Goal: Information Seeking & Learning: Check status

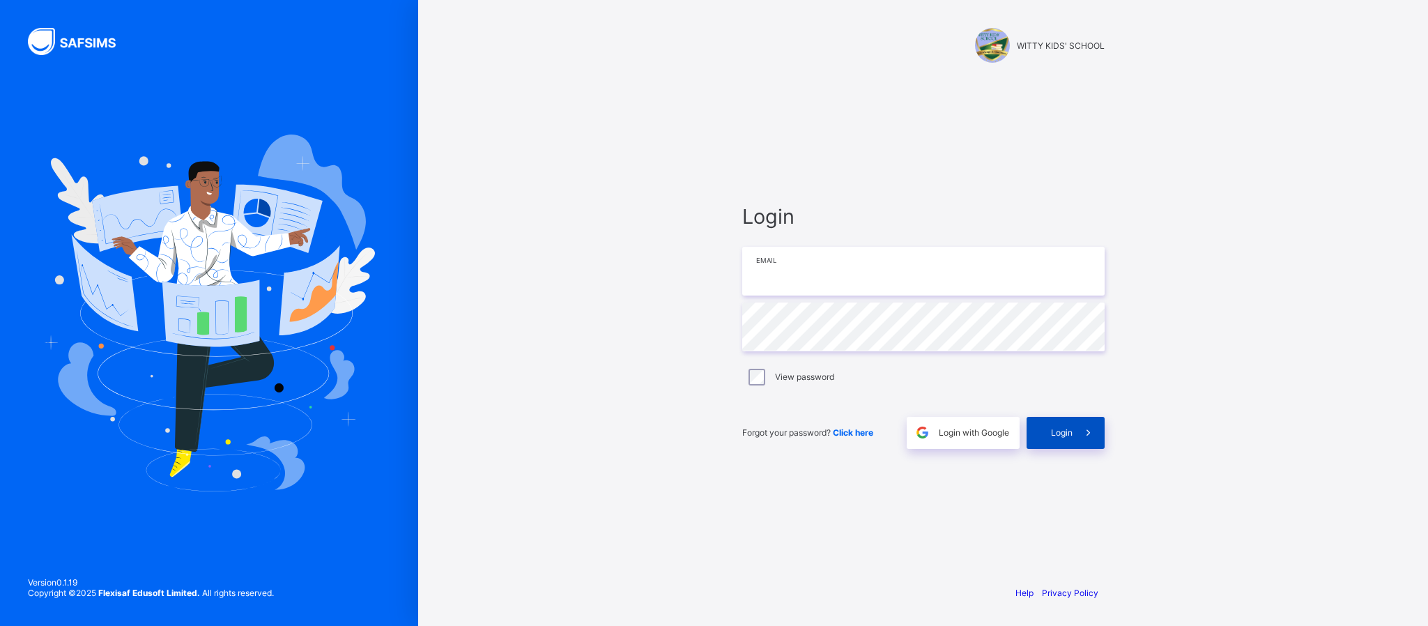
type input "**********"
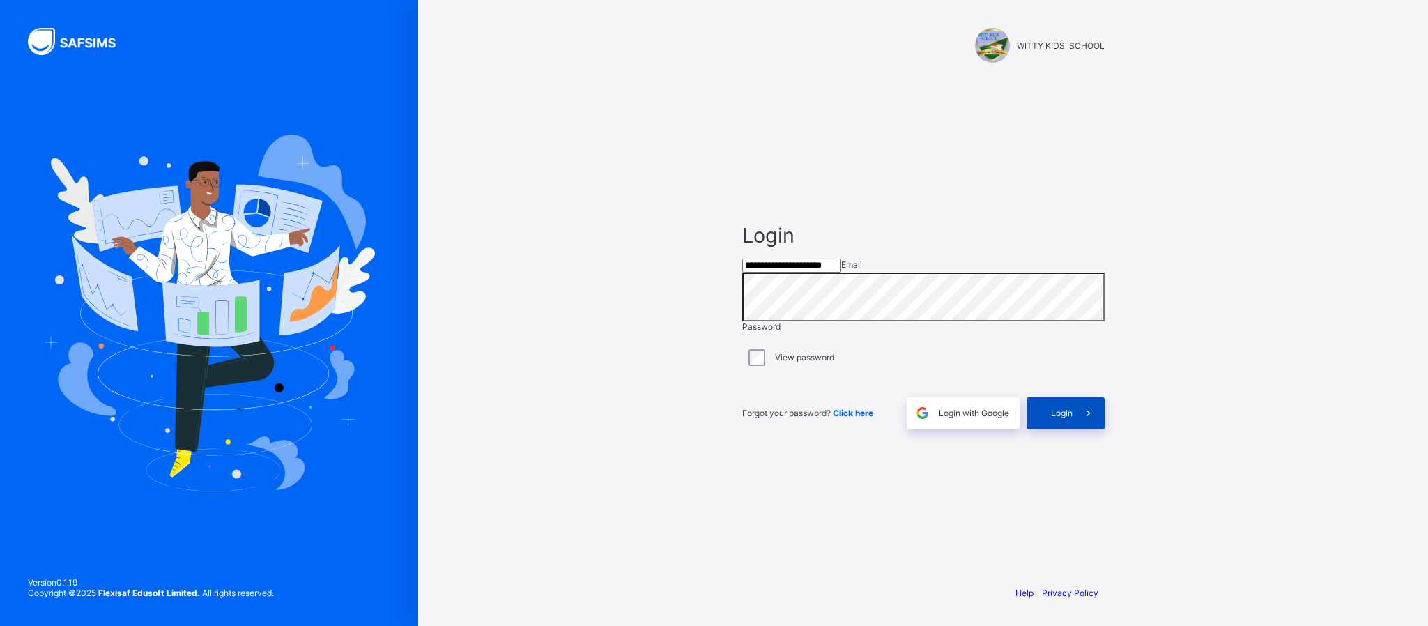
click at [1067, 429] on div "Login" at bounding box center [1066, 413] width 78 height 32
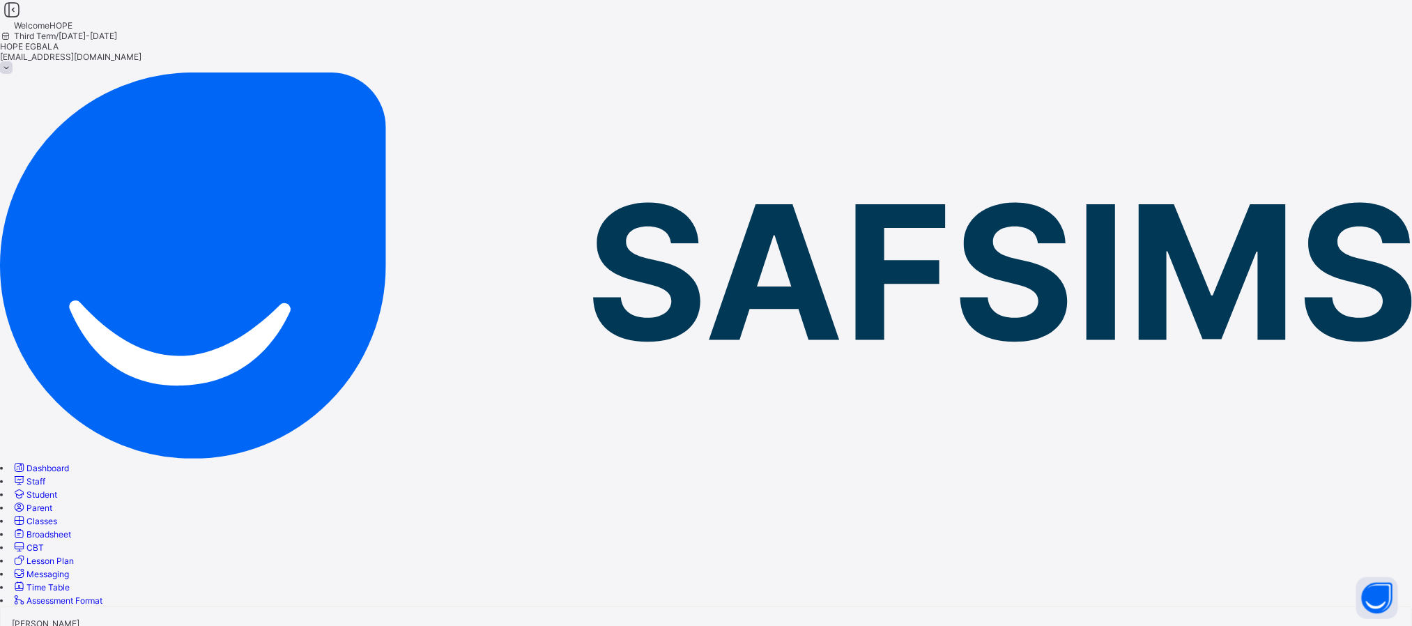
click at [57, 516] on span "Classes" at bounding box center [41, 521] width 31 height 10
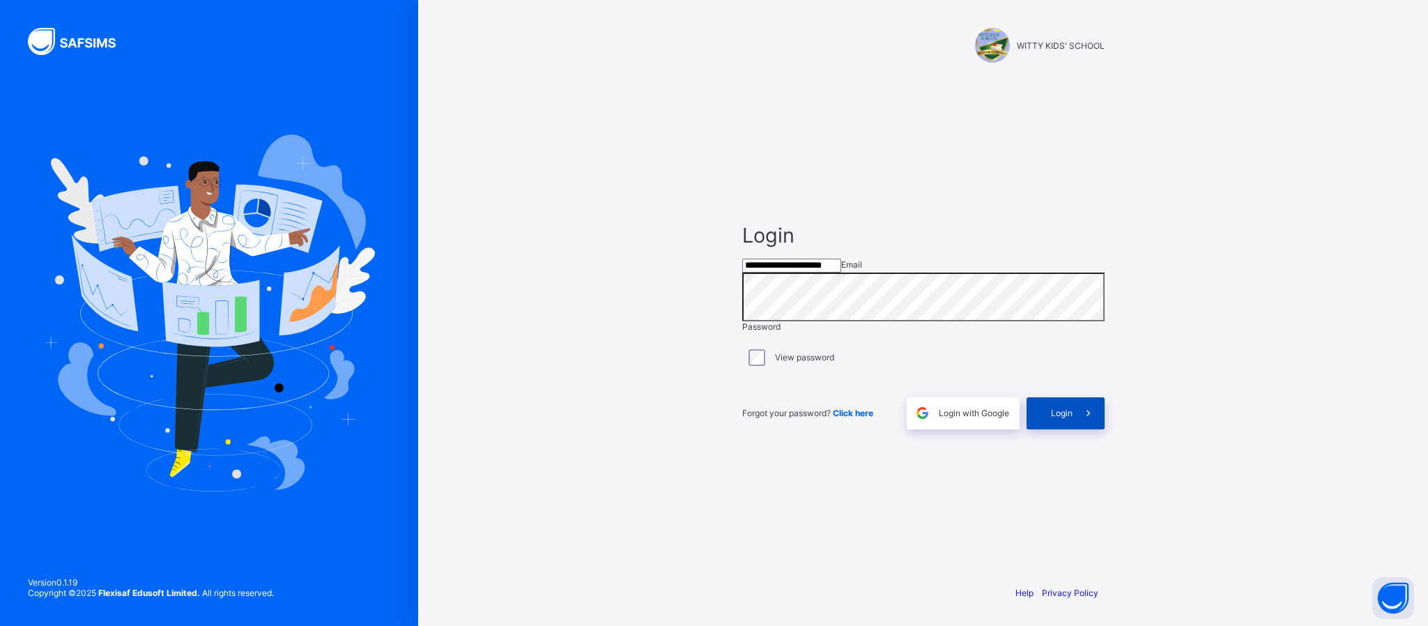
click at [1056, 418] on span "Login" at bounding box center [1062, 413] width 22 height 10
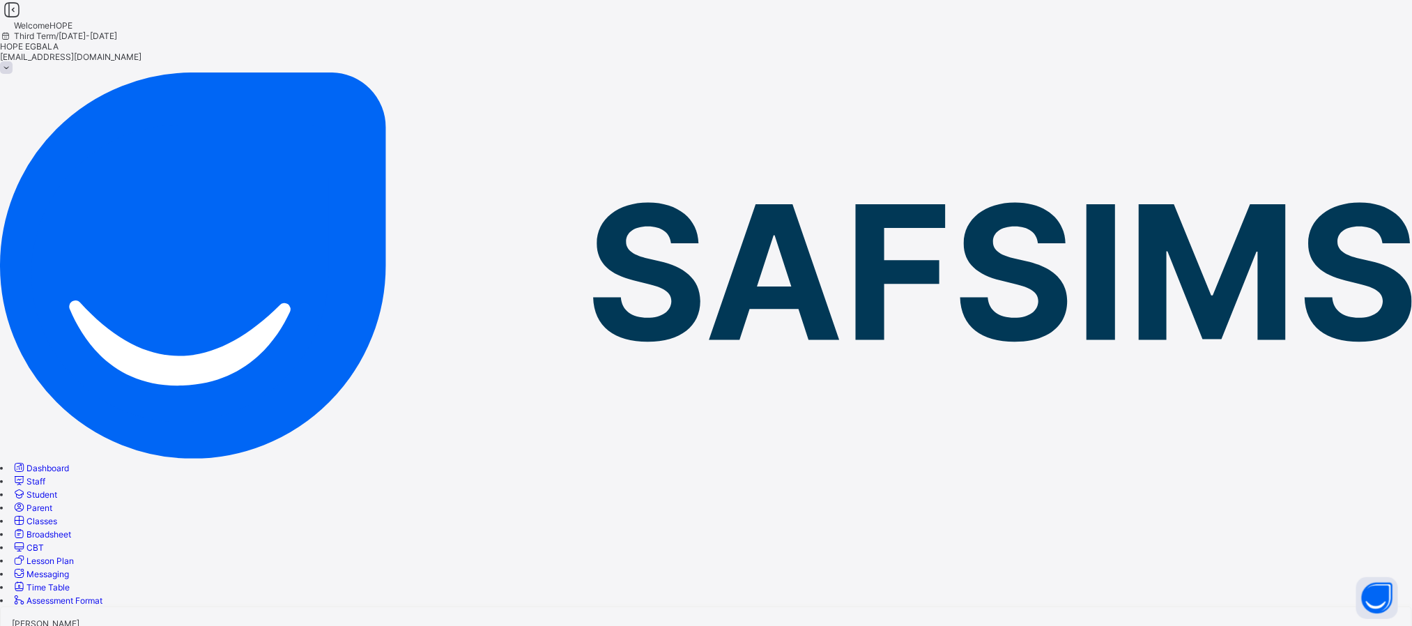
click at [57, 516] on span "Classes" at bounding box center [41, 521] width 31 height 10
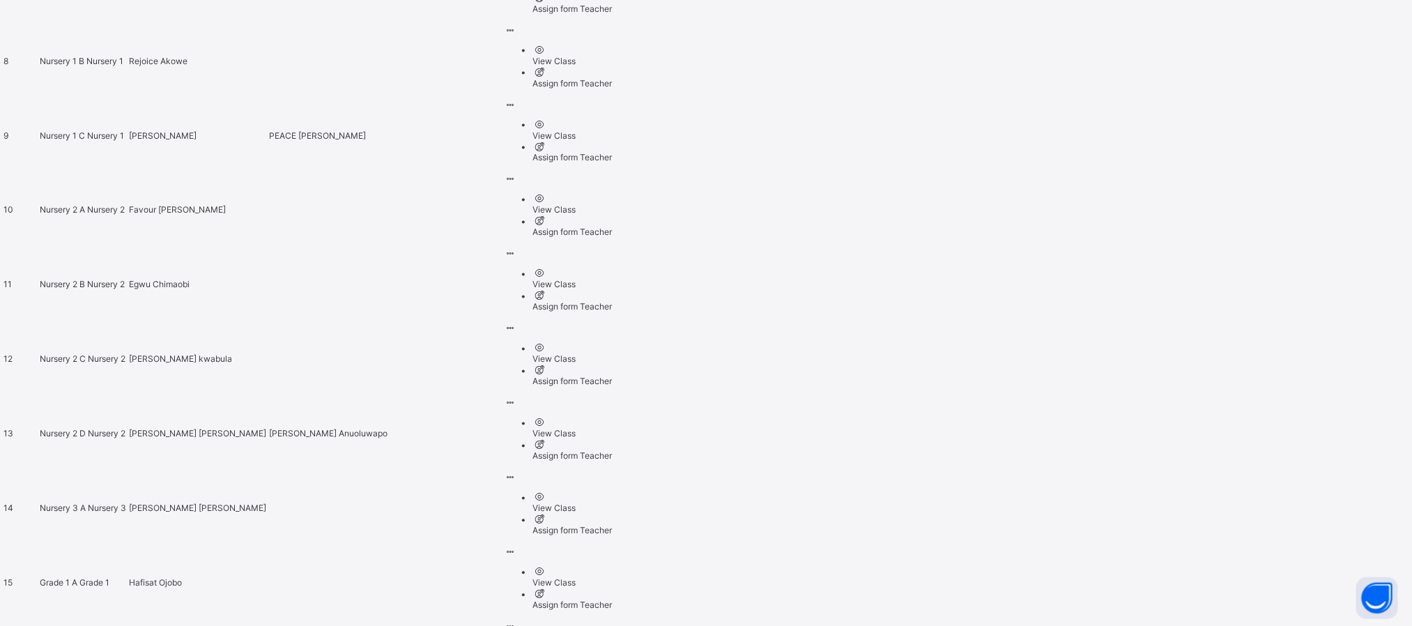
scroll to position [1418, 0]
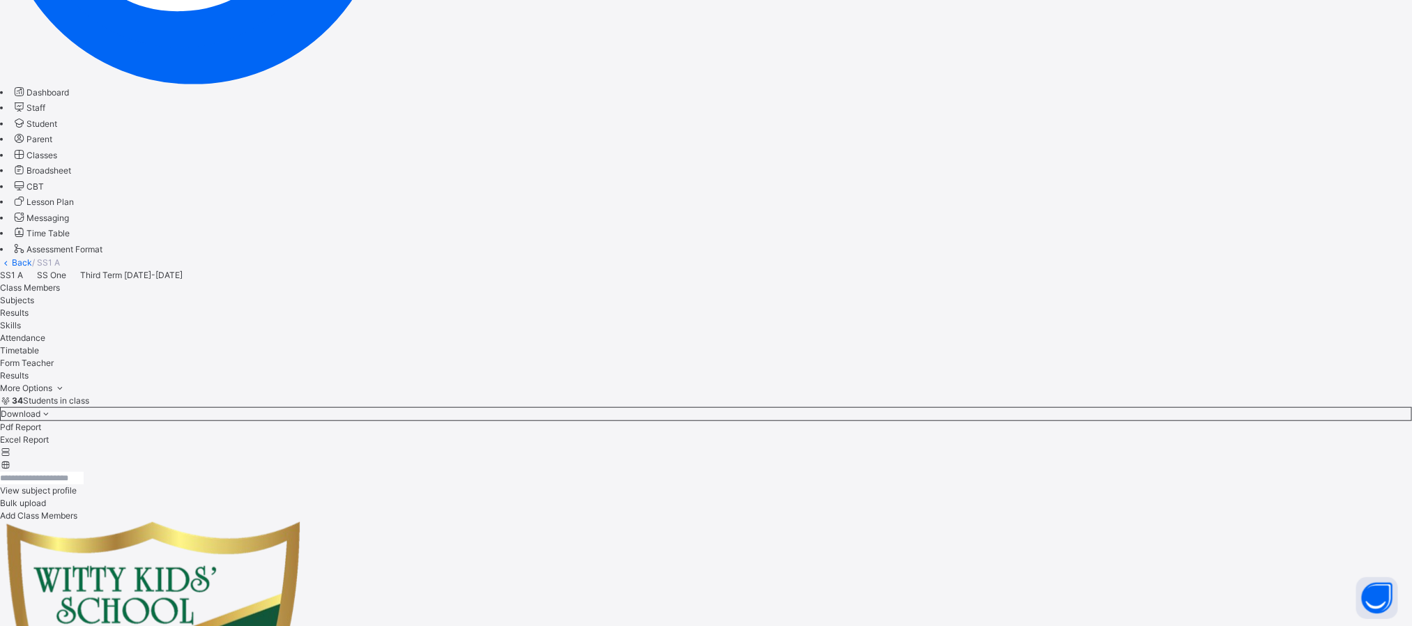
scroll to position [392, 0]
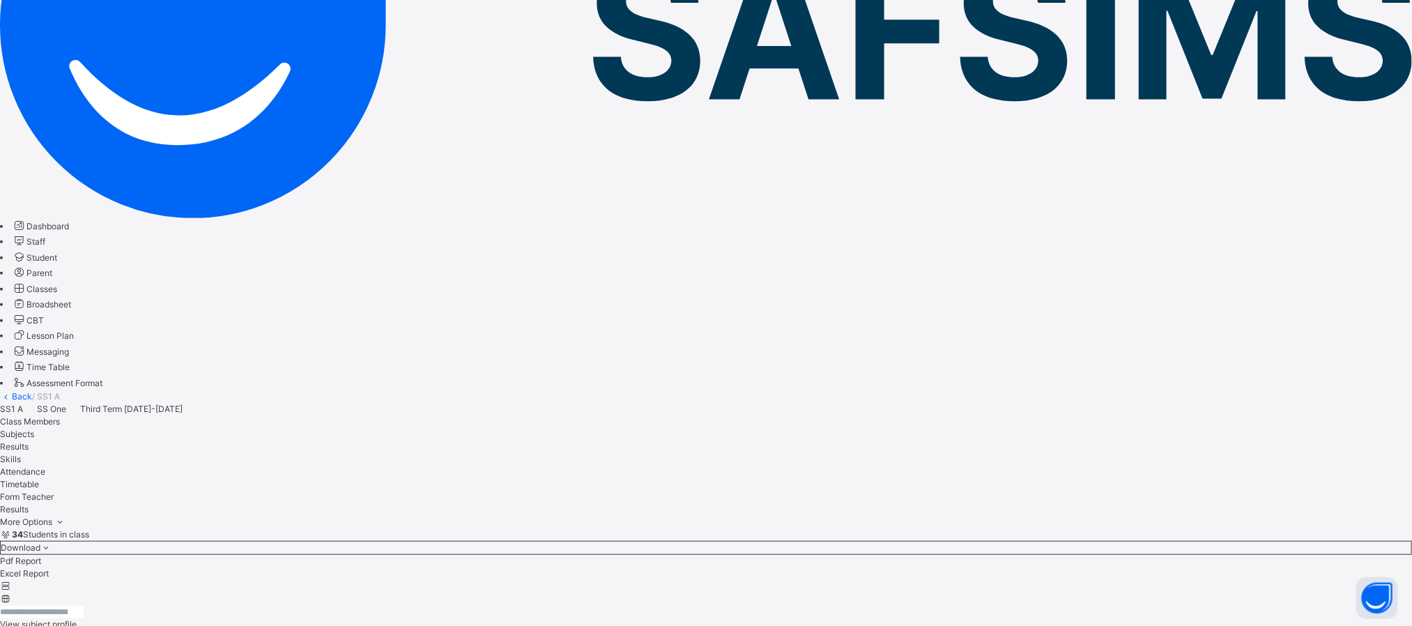
scroll to position [249, 0]
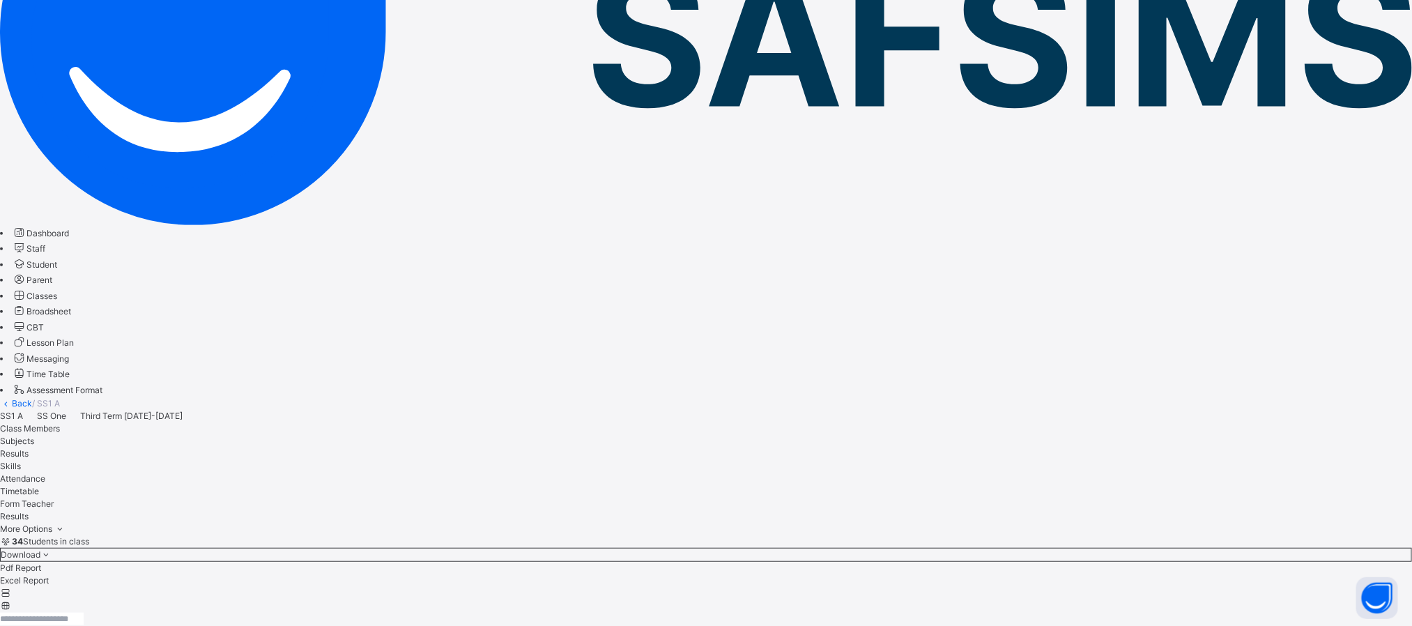
click at [71, 306] on span "Broadsheet" at bounding box center [48, 311] width 45 height 10
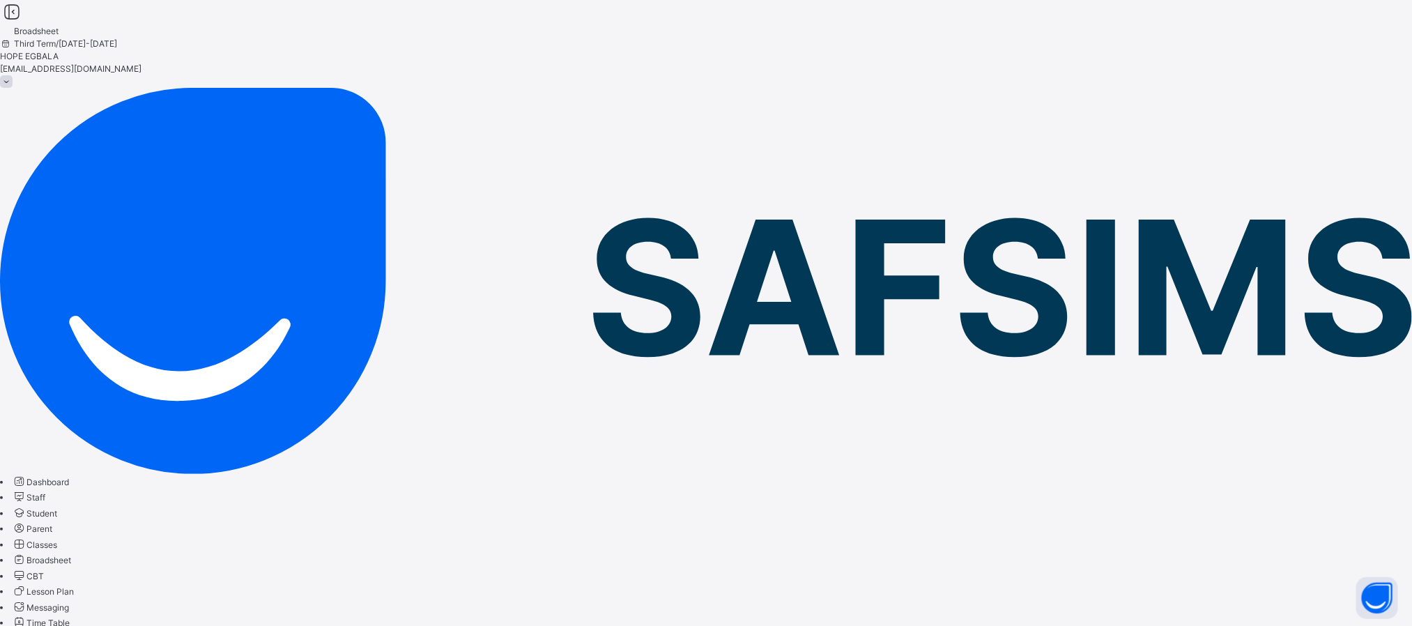
scroll to position [724, 0]
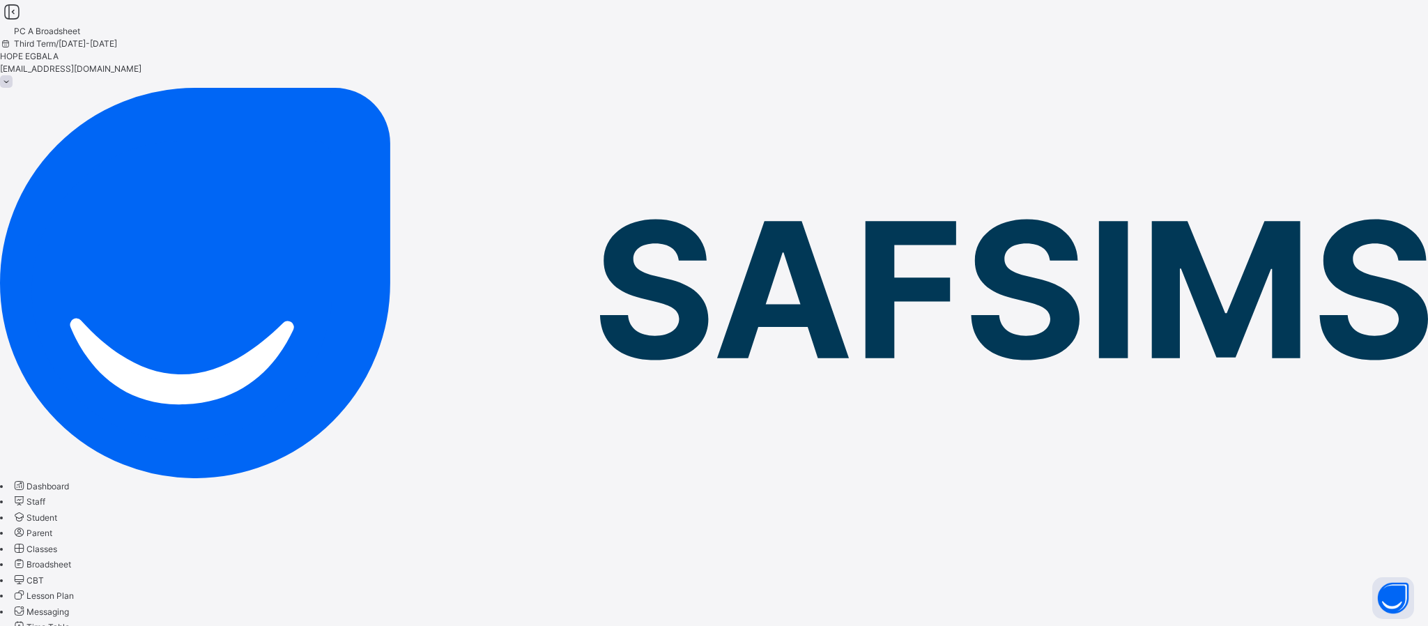
click at [24, 22] on icon at bounding box center [12, 12] width 24 height 20
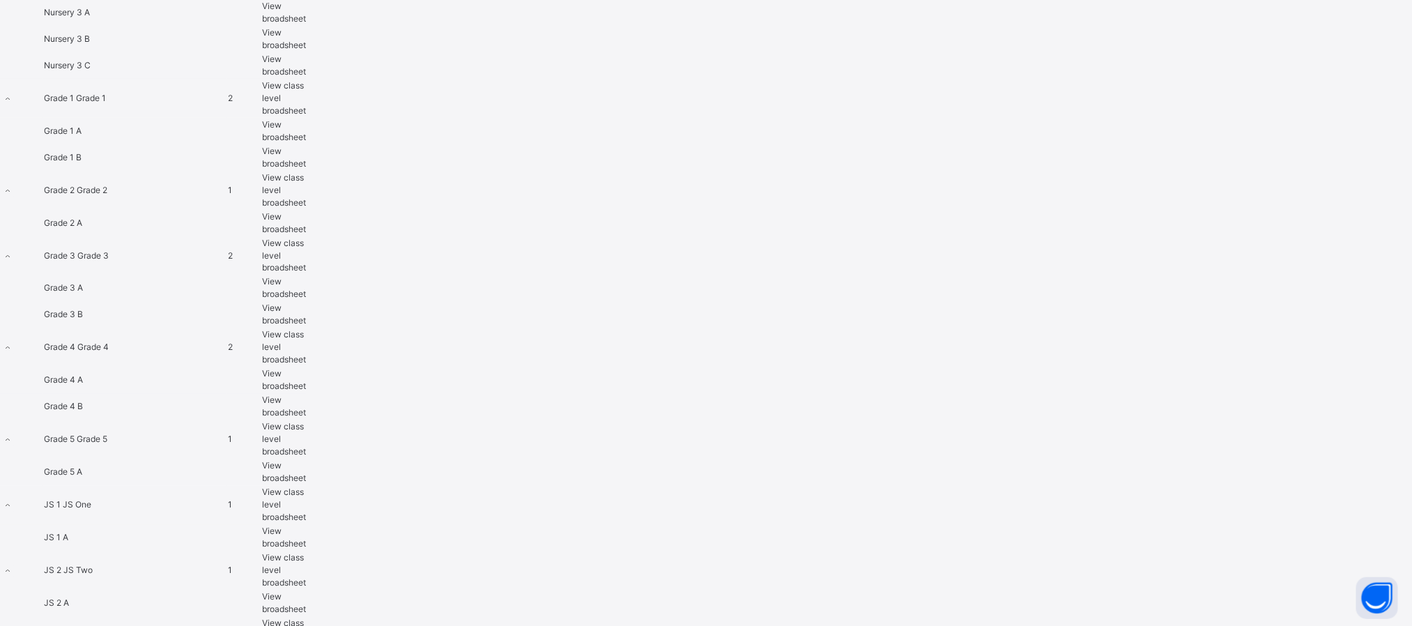
scroll to position [1152, 0]
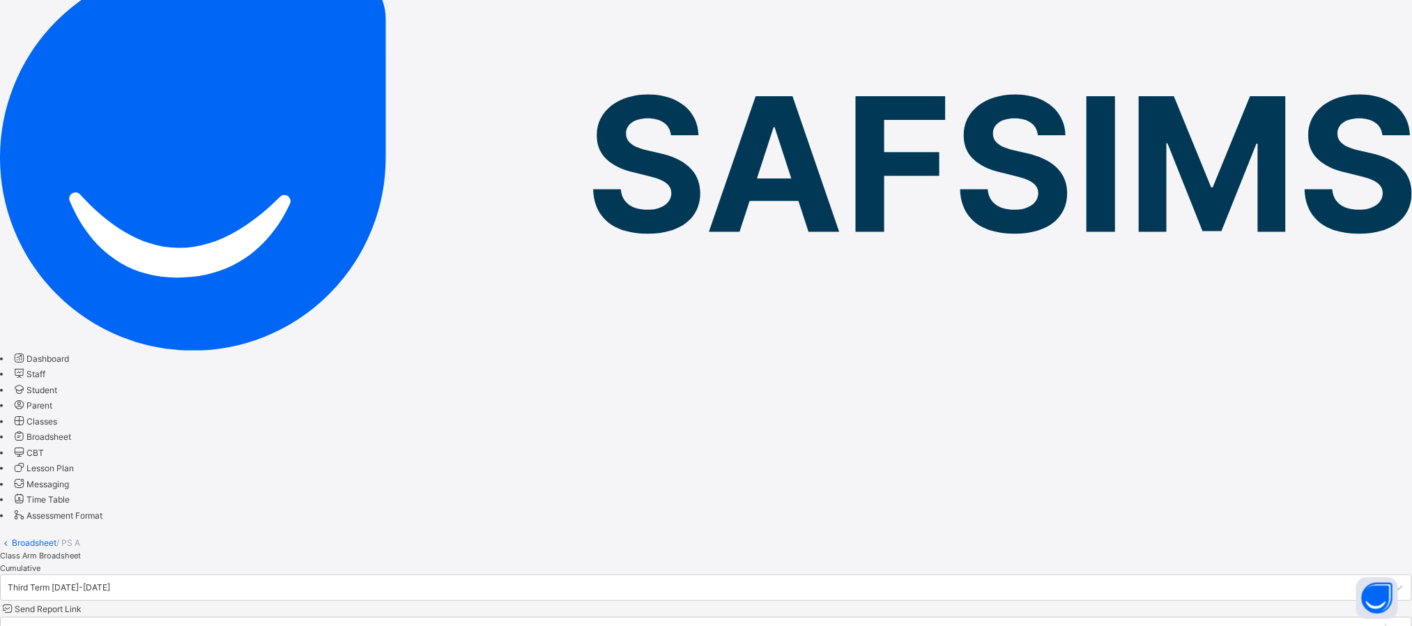
scroll to position [137, 0]
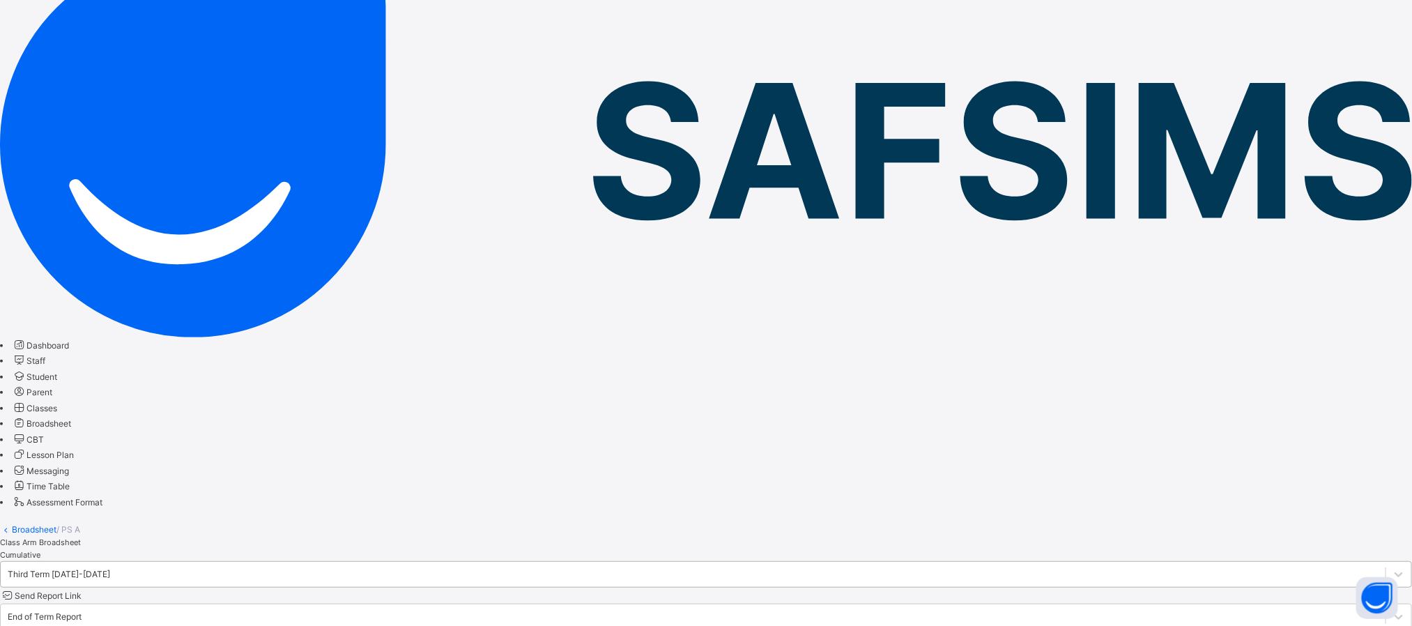
click at [110, 568] on div "Third Term [DATE]-[DATE]" at bounding box center [59, 574] width 102 height 13
click at [515, 561] on div "Third Term [DATE]-[DATE] Send Report Link End of Term Report Bulk Download Repo…" at bounding box center [706, 602] width 1412 height 82
click at [40, 550] on span "Cumulative" at bounding box center [20, 555] width 40 height 10
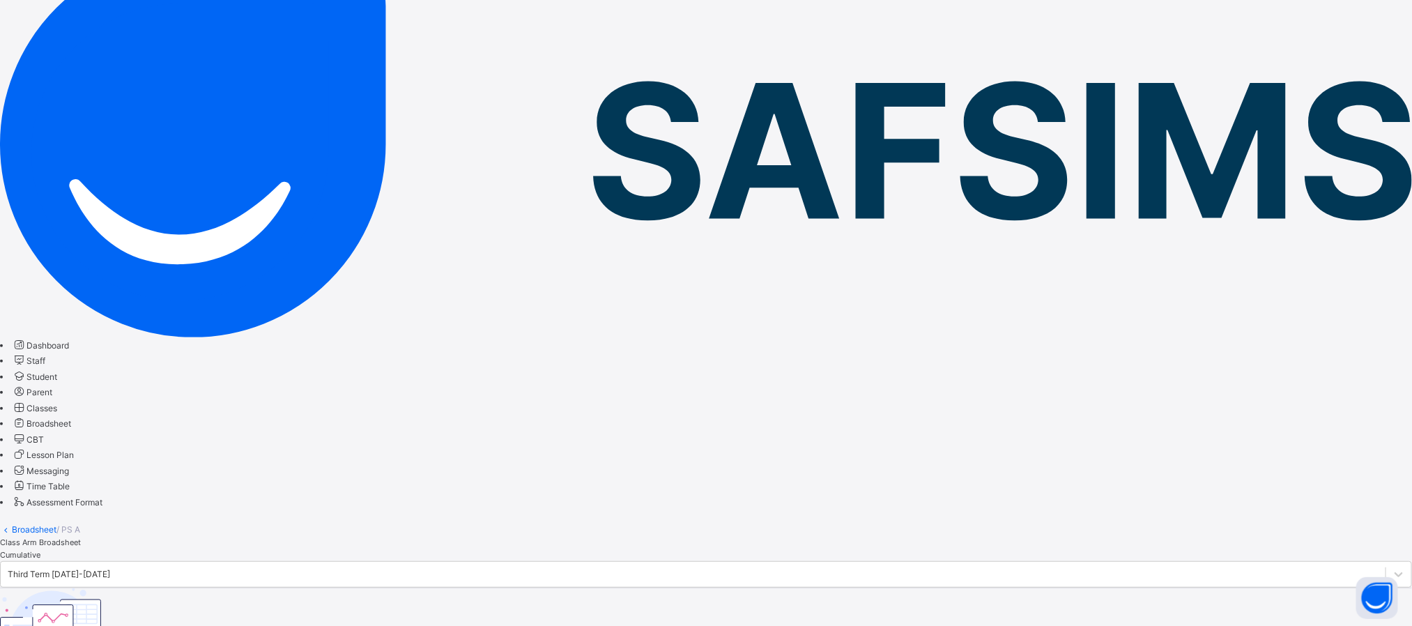
scroll to position [0, 0]
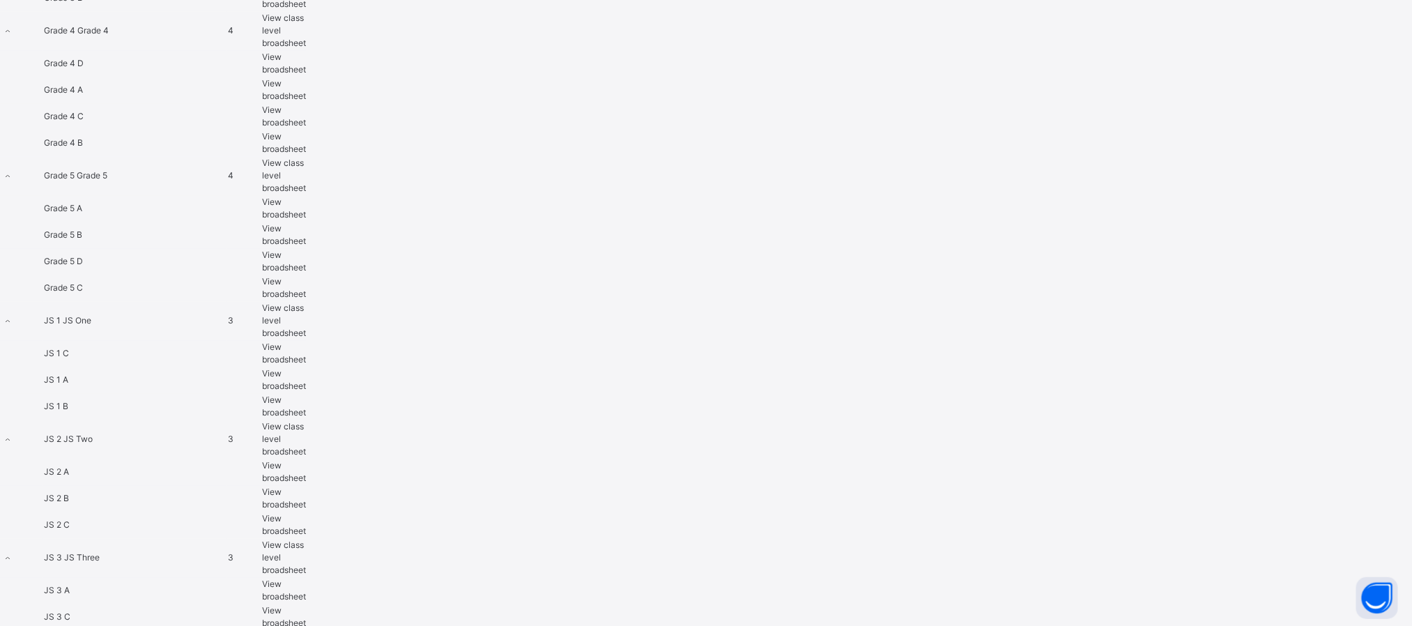
scroll to position [1836, 0]
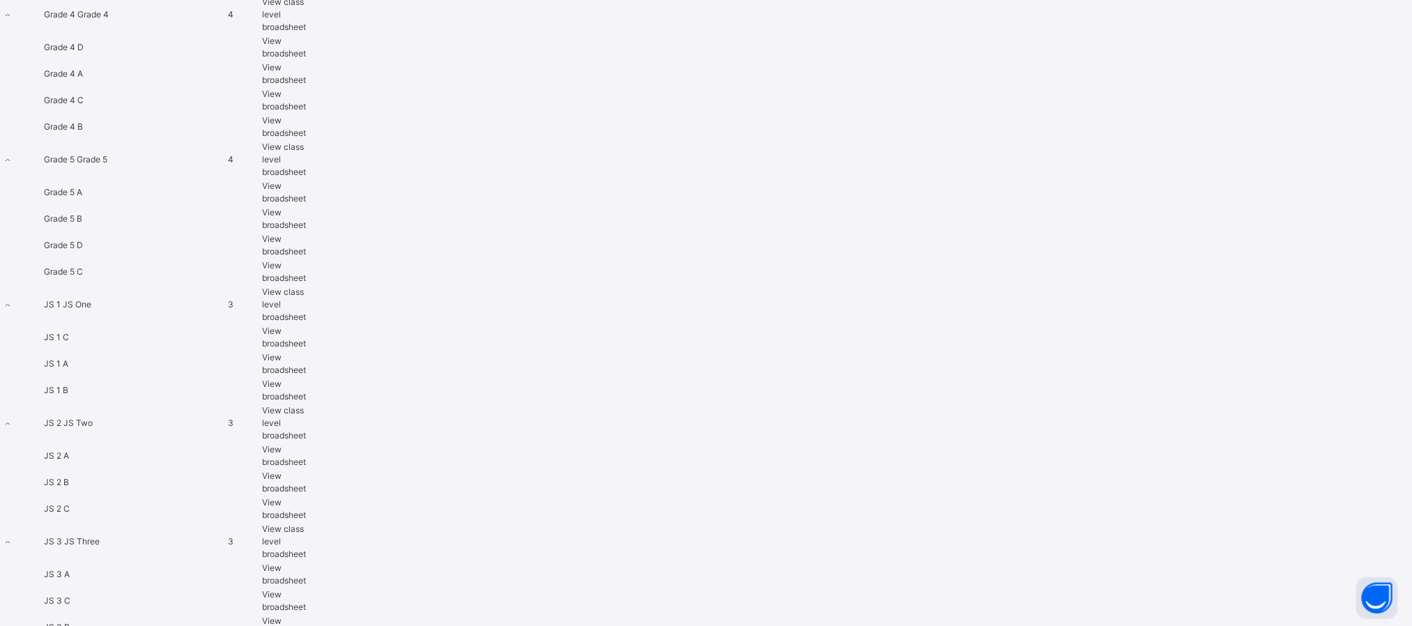
click at [306, 301] on span "View class level broadsheet" at bounding box center [284, 304] width 44 height 36
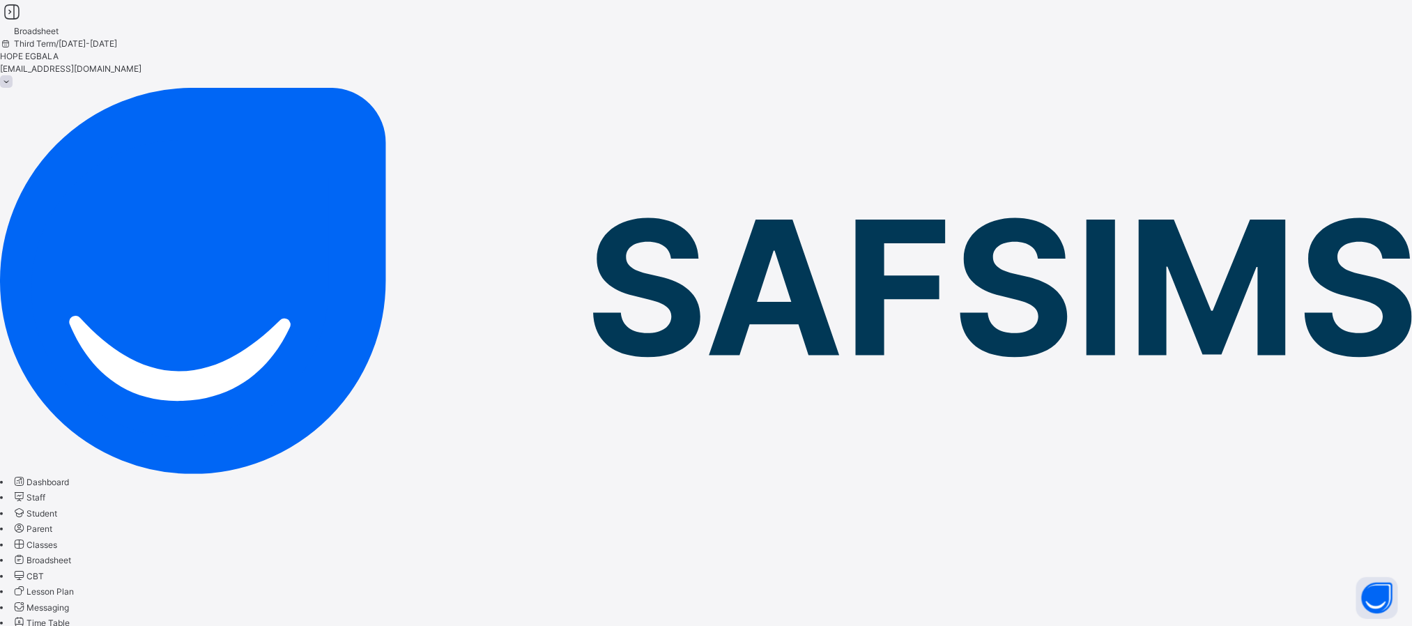
click at [24, 22] on icon at bounding box center [12, 12] width 24 height 20
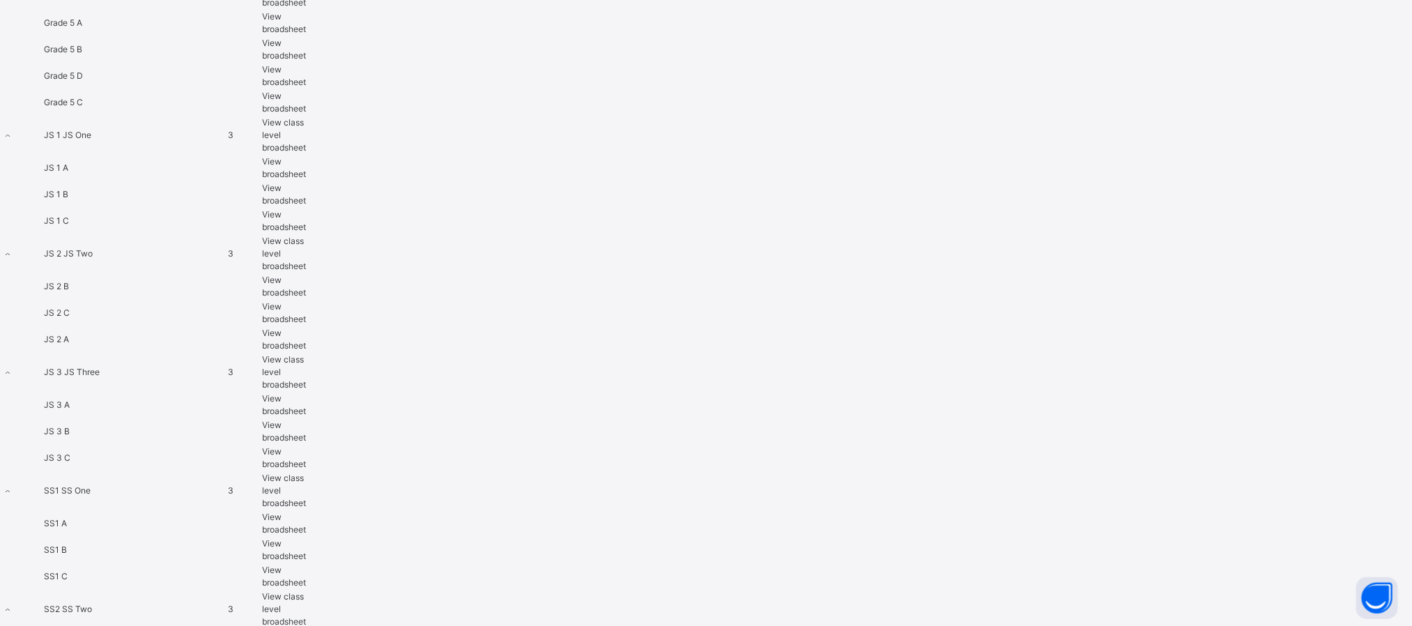
scroll to position [2016, 0]
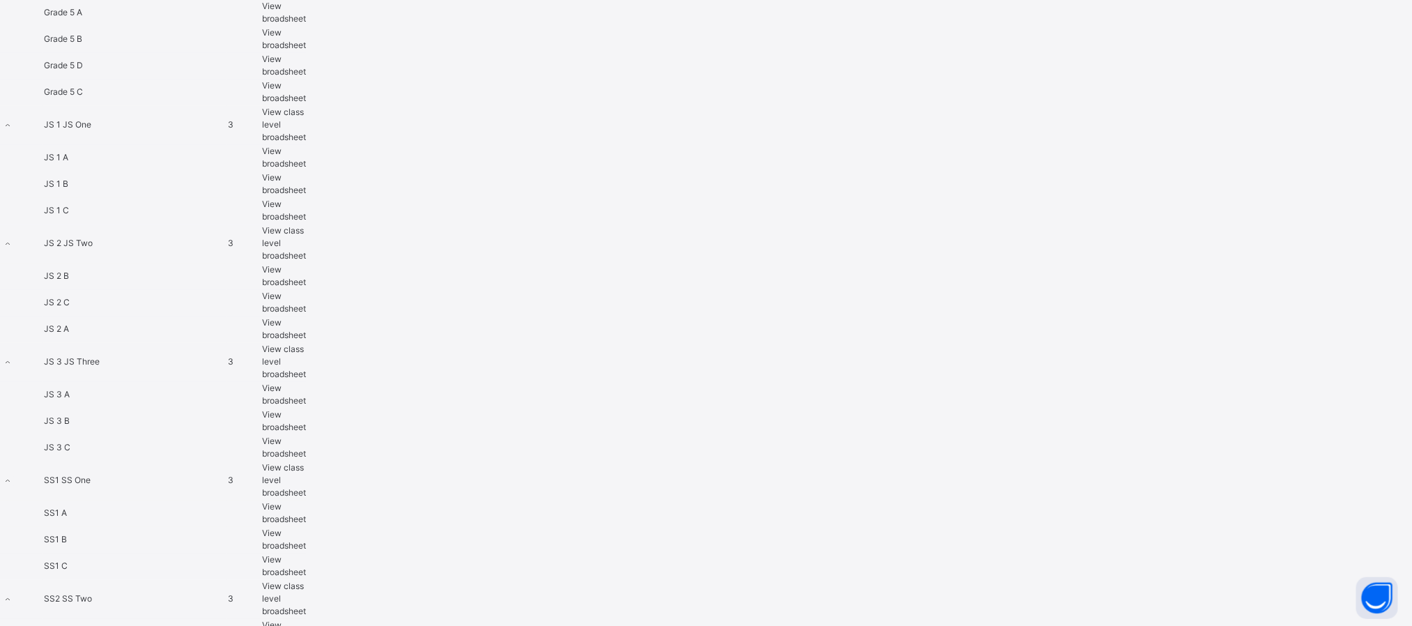
click at [306, 119] on span "View class level broadsheet" at bounding box center [284, 125] width 44 height 36
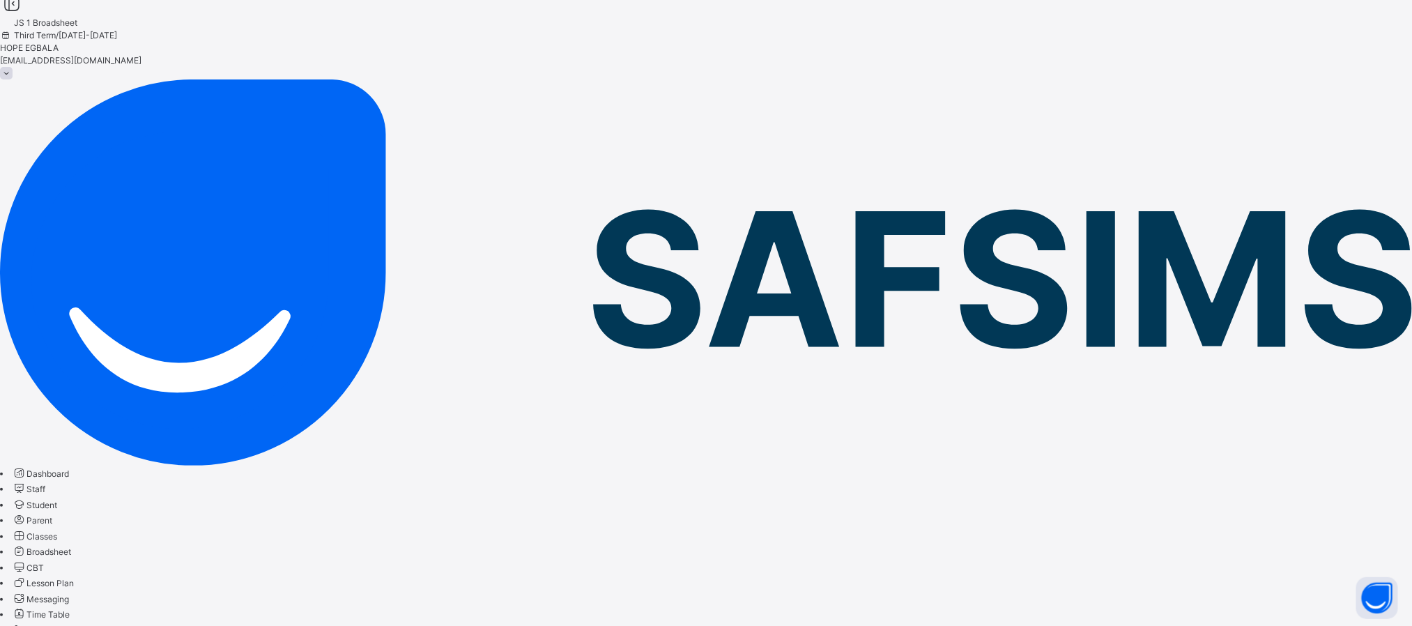
scroll to position [7, 0]
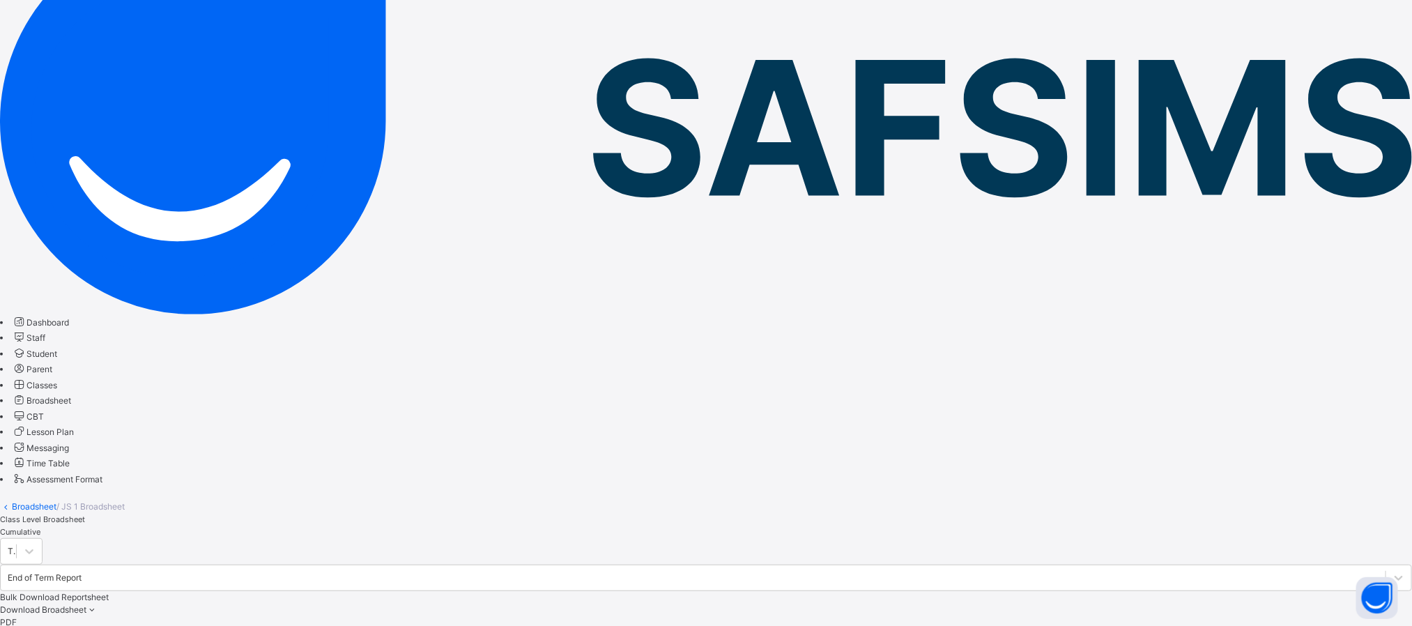
scroll to position [161, 0]
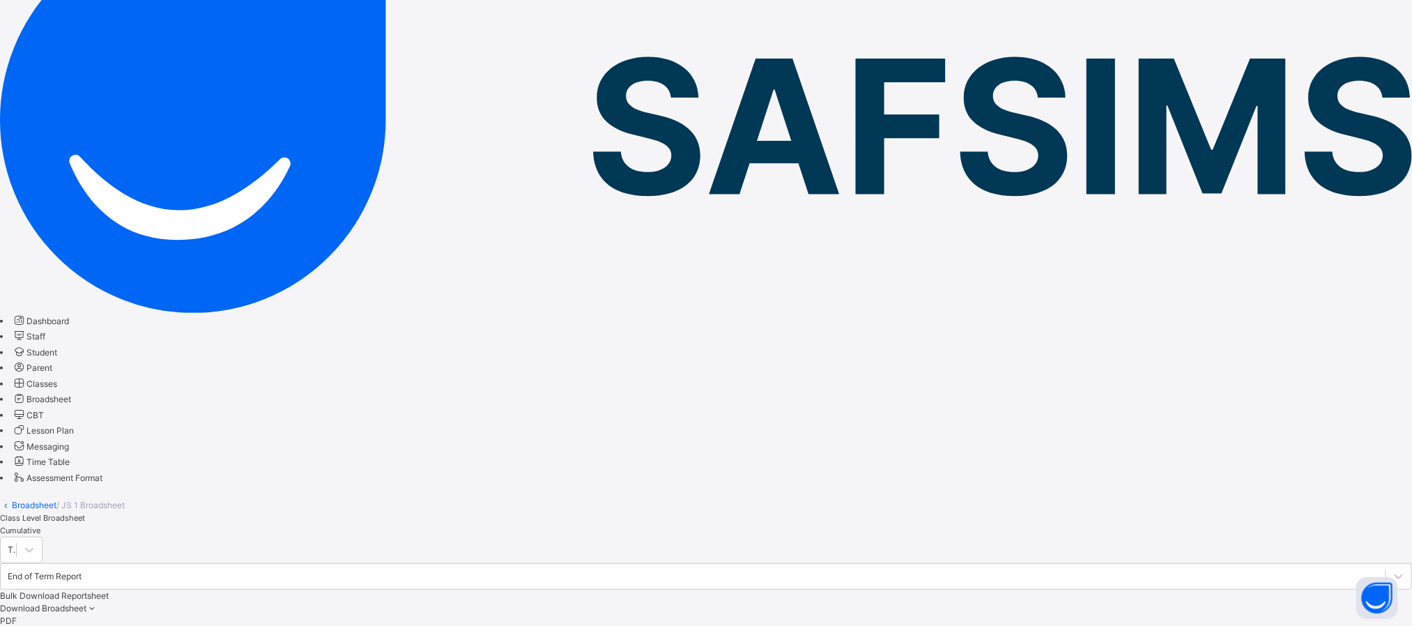
drag, startPoint x: 600, startPoint y: 590, endPoint x: 731, endPoint y: 595, distance: 130.4
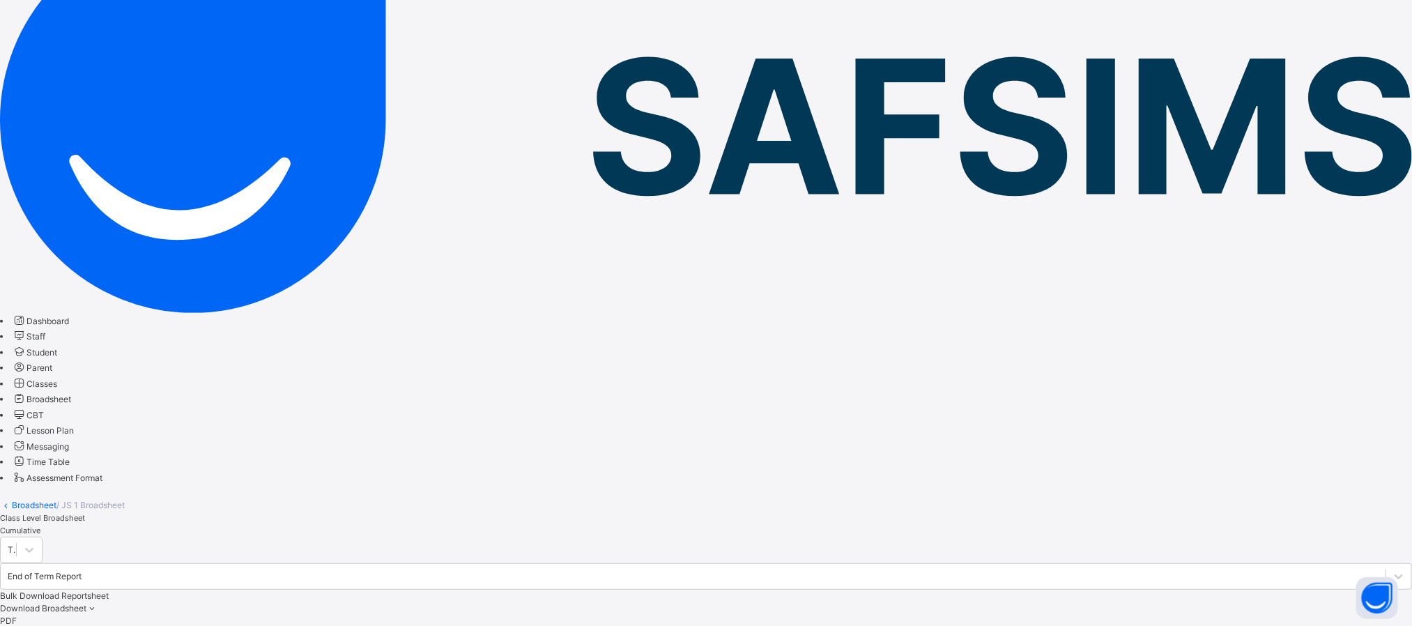
drag, startPoint x: 1110, startPoint y: 250, endPoint x: 1400, endPoint y: 282, distance: 291.1
copy tr "No. of Subjects TOTAL Average Position Grade"
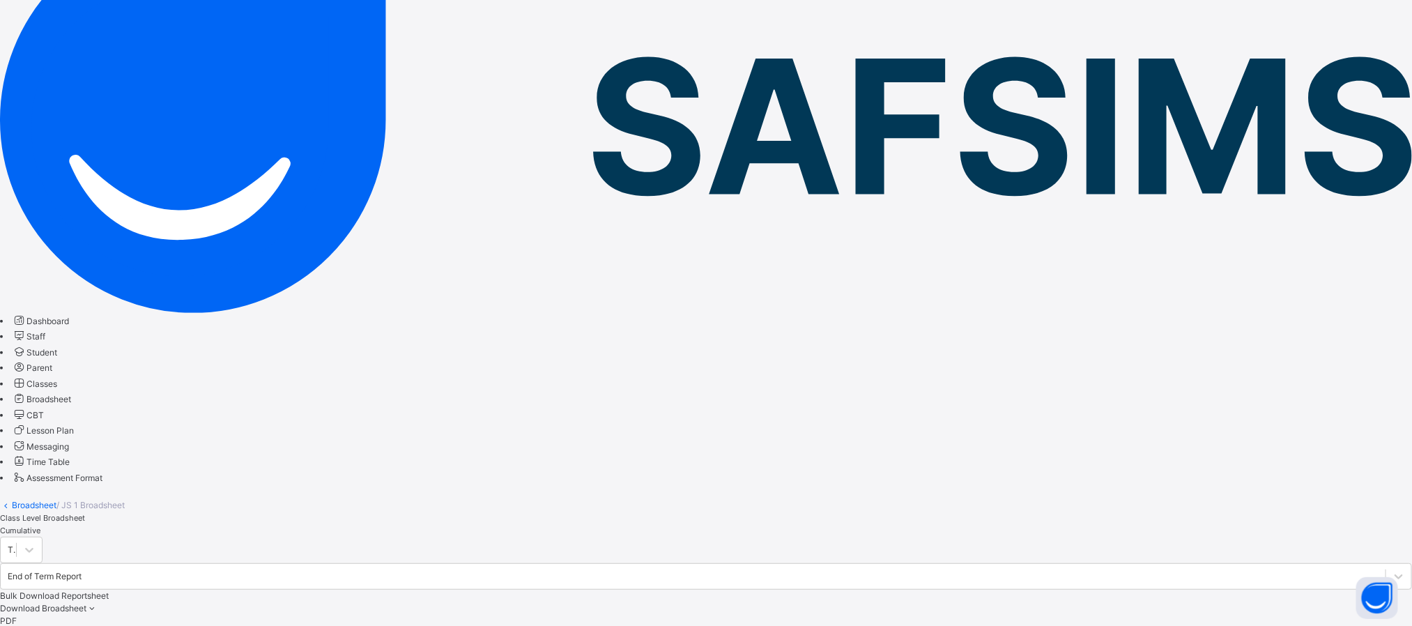
drag, startPoint x: 1008, startPoint y: 592, endPoint x: 1203, endPoint y: 605, distance: 195.6
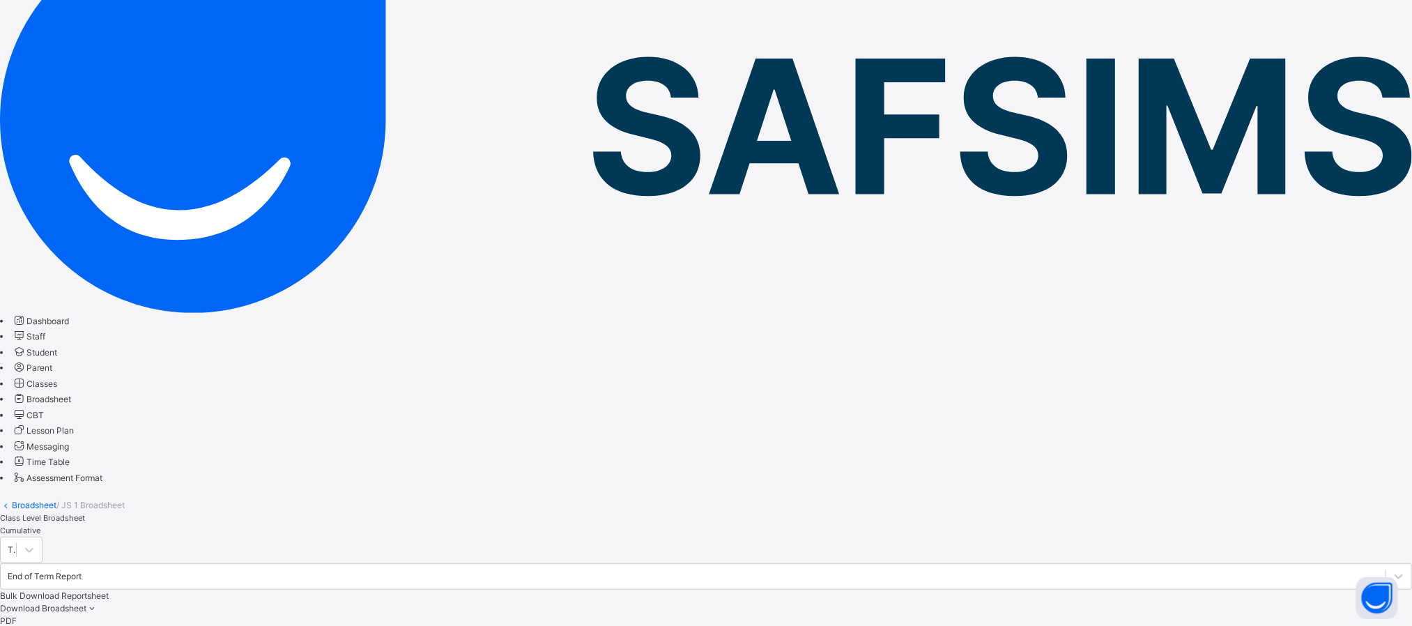
click at [1195, 602] on div "Download Broadsheet PDF Excel sheet" at bounding box center [706, 621] width 1412 height 38
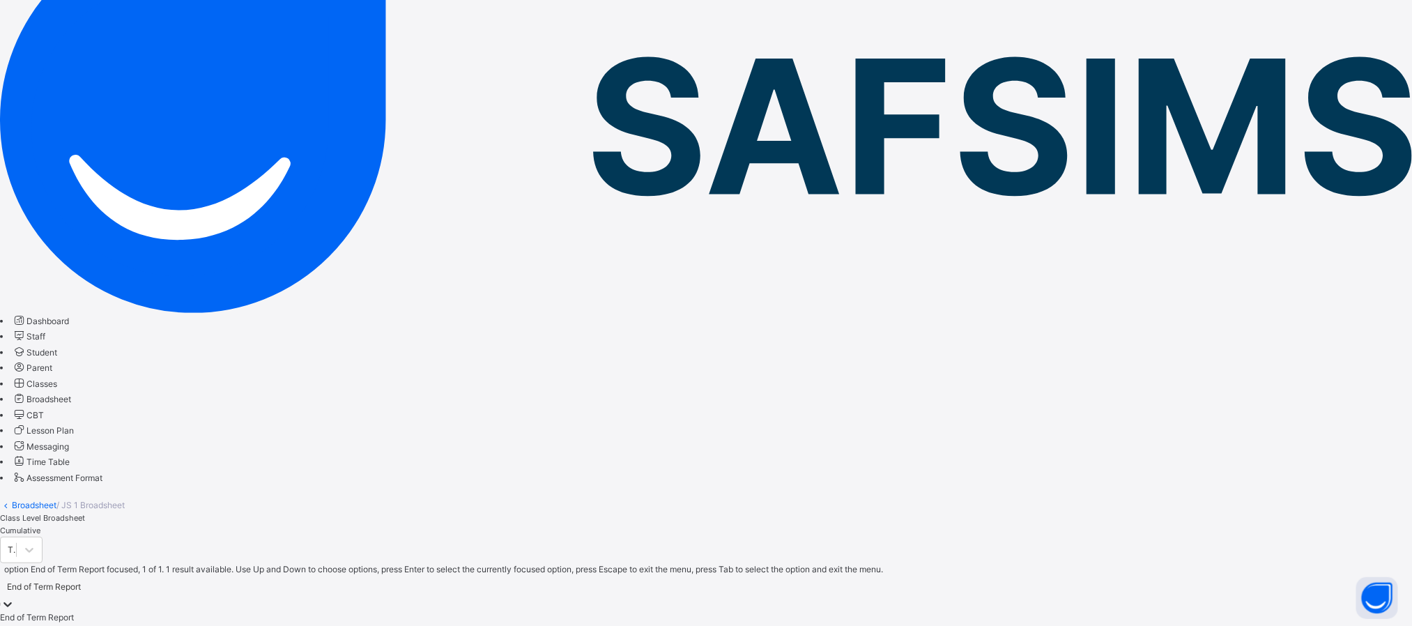
click at [81, 581] on div "End of Term Report" at bounding box center [44, 587] width 74 height 13
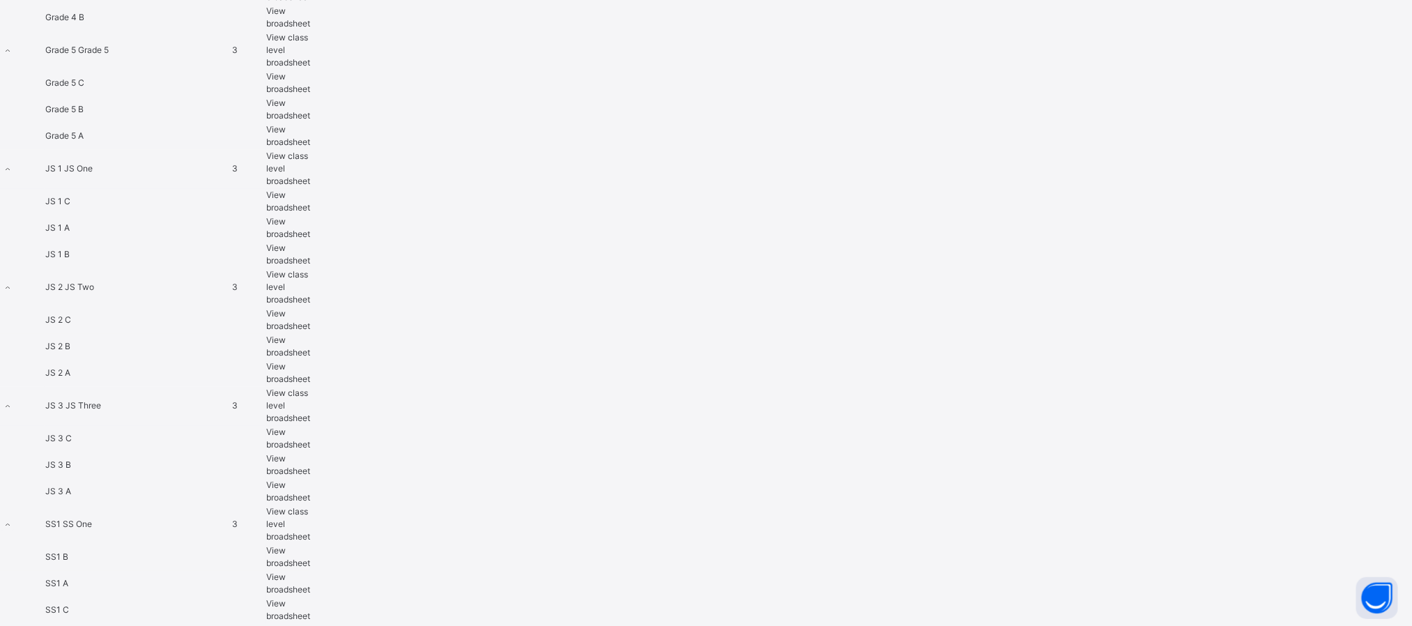
scroll to position [1920, 0]
click at [310, 215] on span "View broadsheet" at bounding box center [288, 226] width 44 height 23
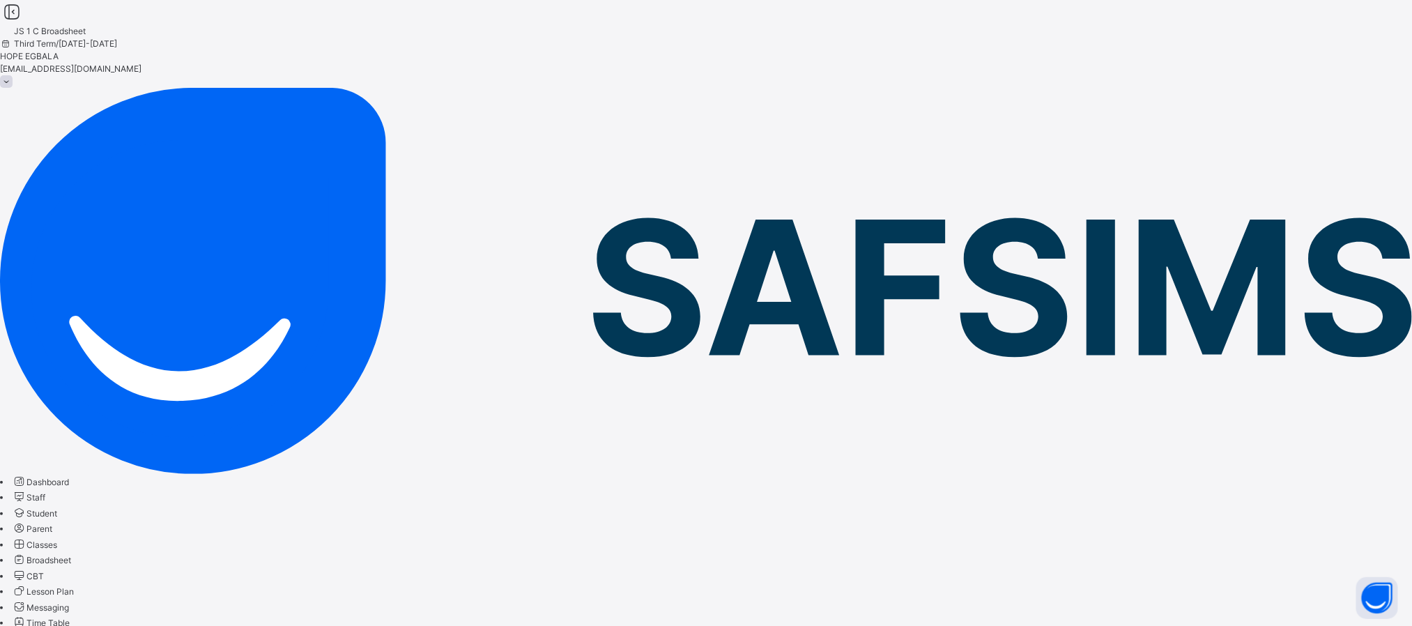
click at [56, 508] on span "Student" at bounding box center [41, 513] width 31 height 10
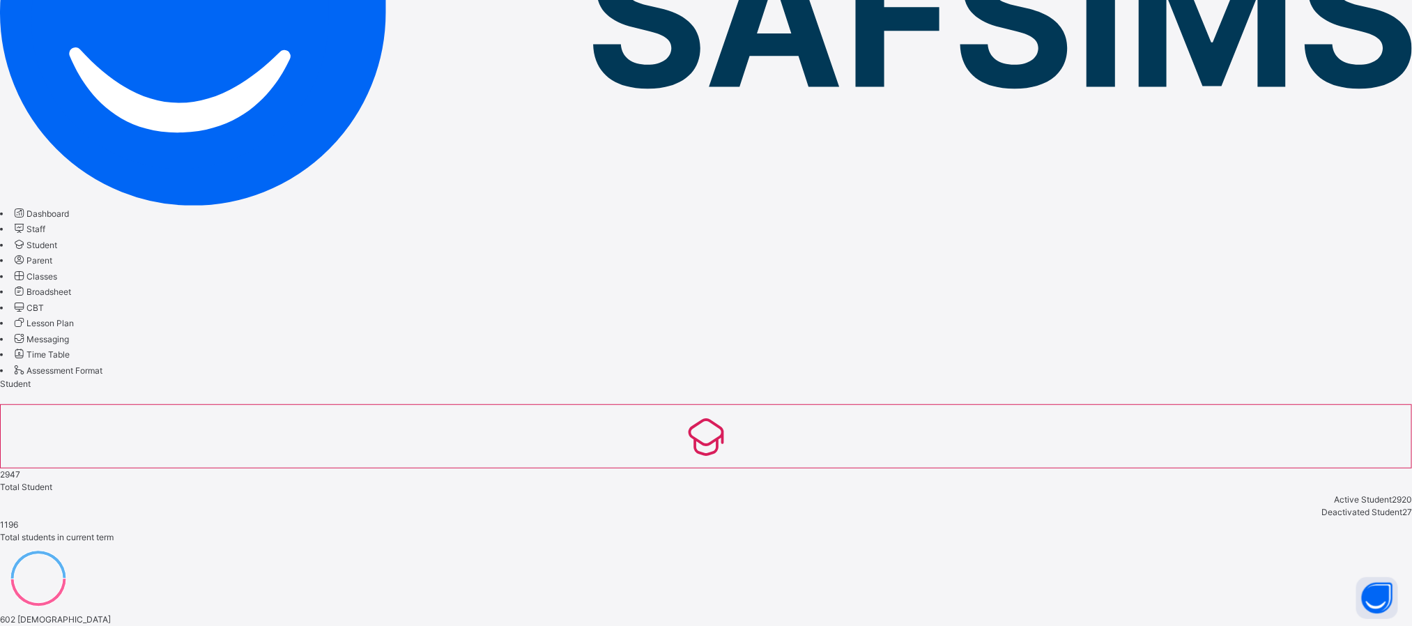
scroll to position [270, 0]
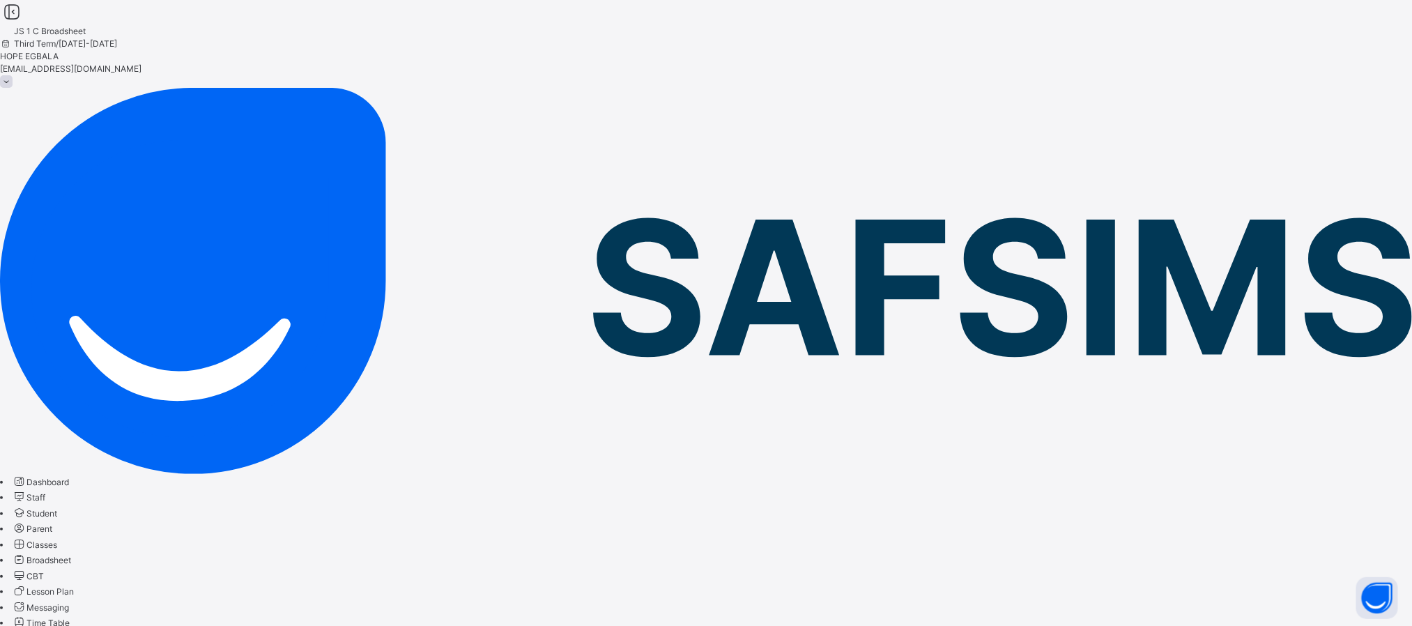
type input "******"
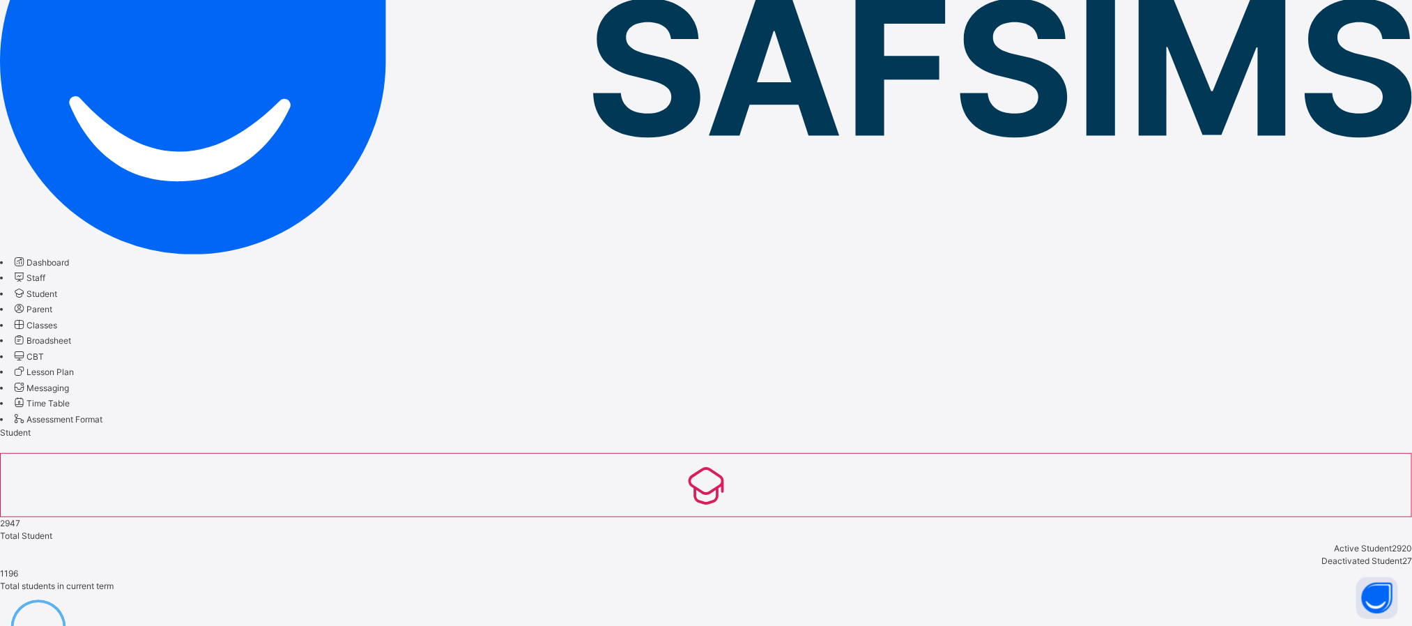
scroll to position [272, 0]
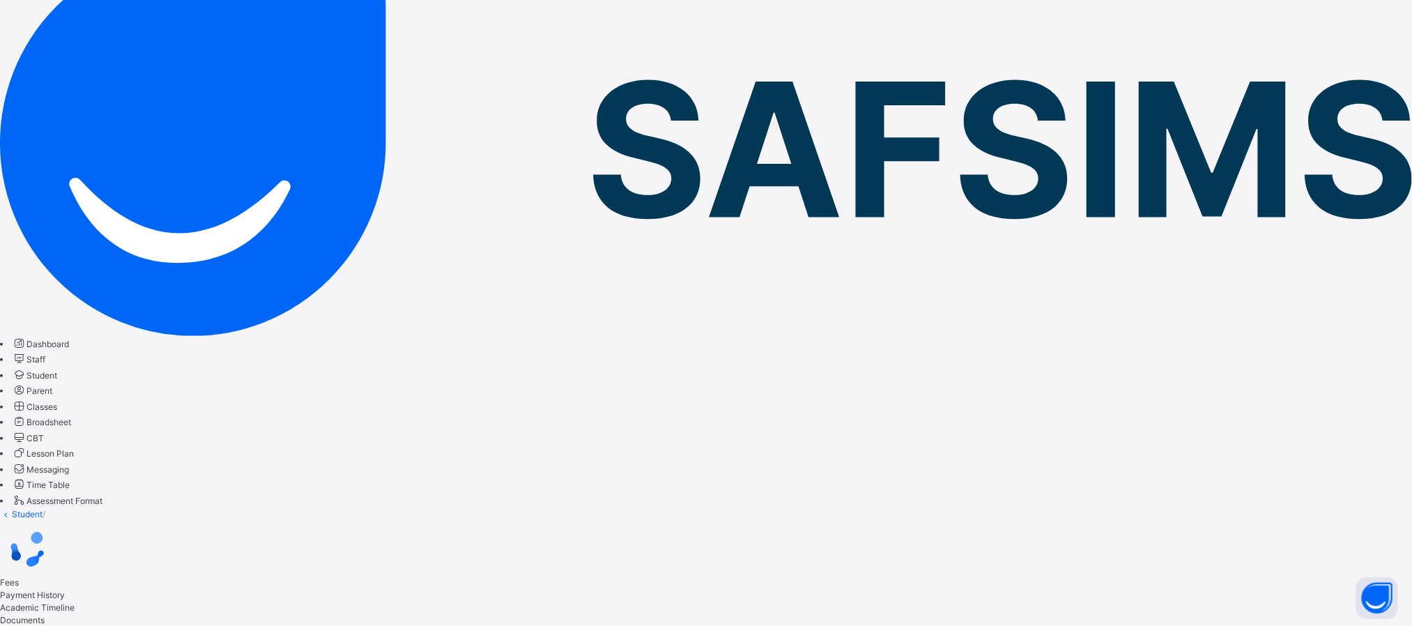
scroll to position [272, 0]
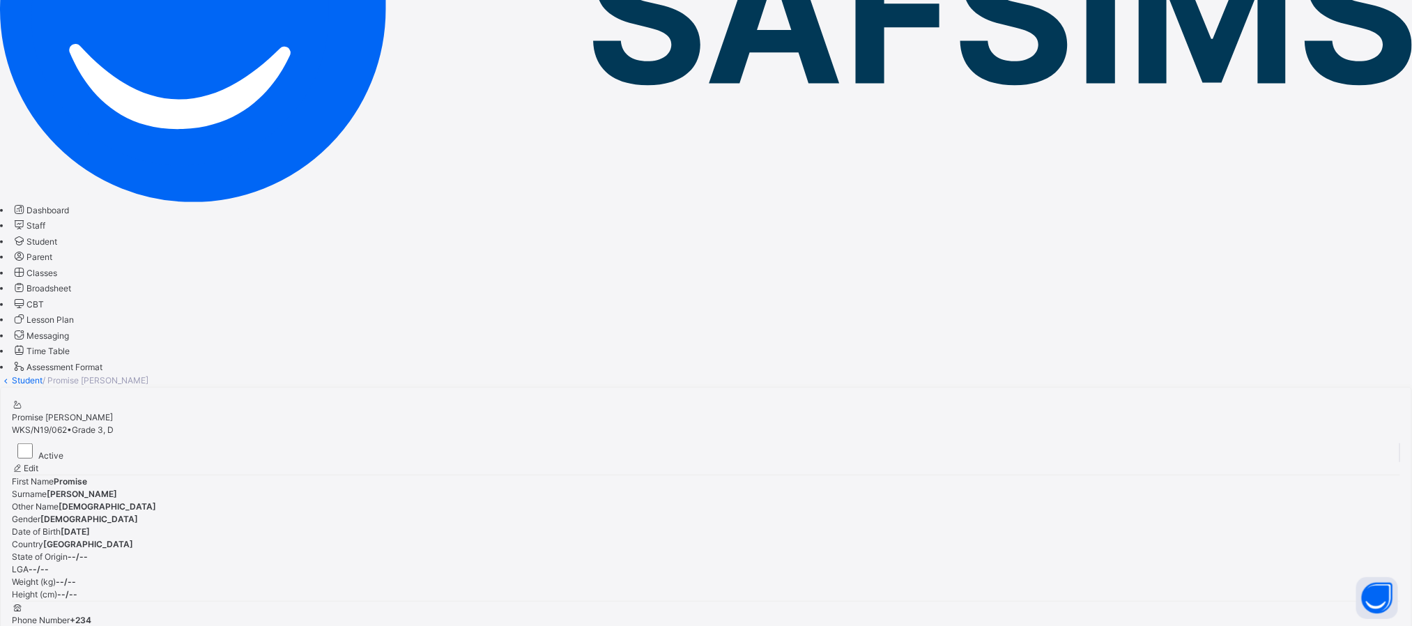
click at [71, 283] on link "Broadsheet" at bounding box center [41, 288] width 59 height 10
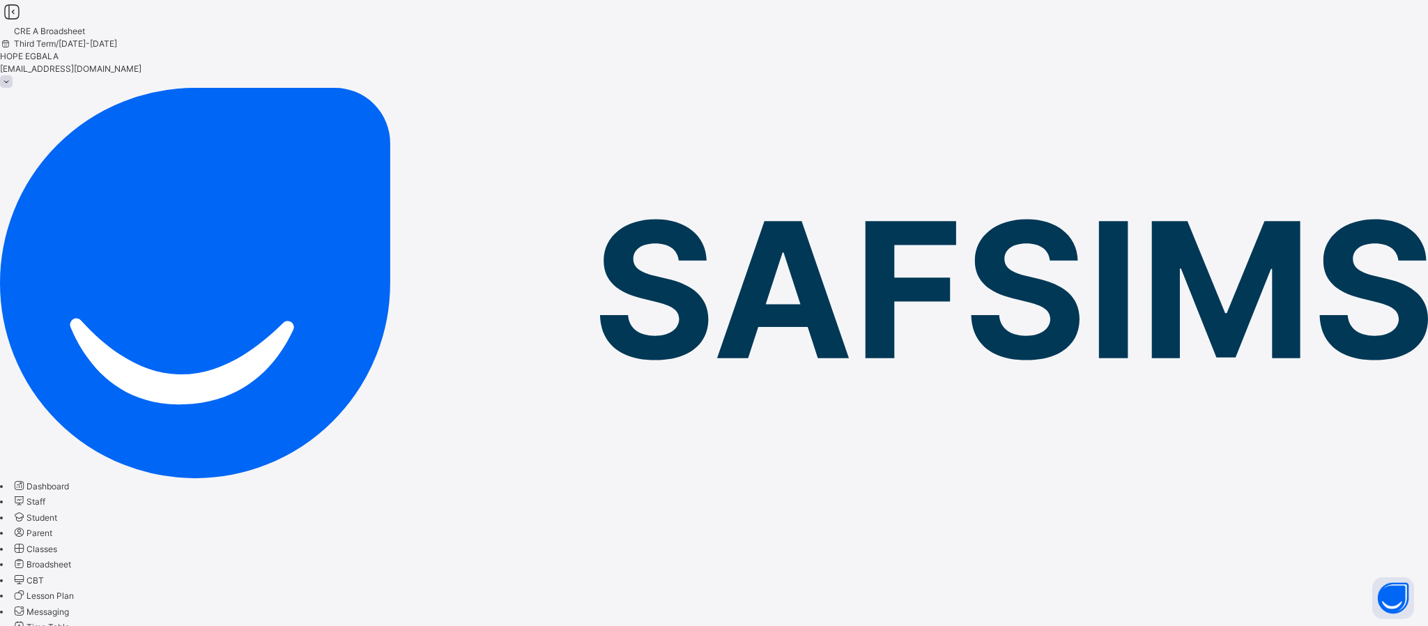
click at [71, 559] on span "Broadsheet" at bounding box center [48, 564] width 45 height 10
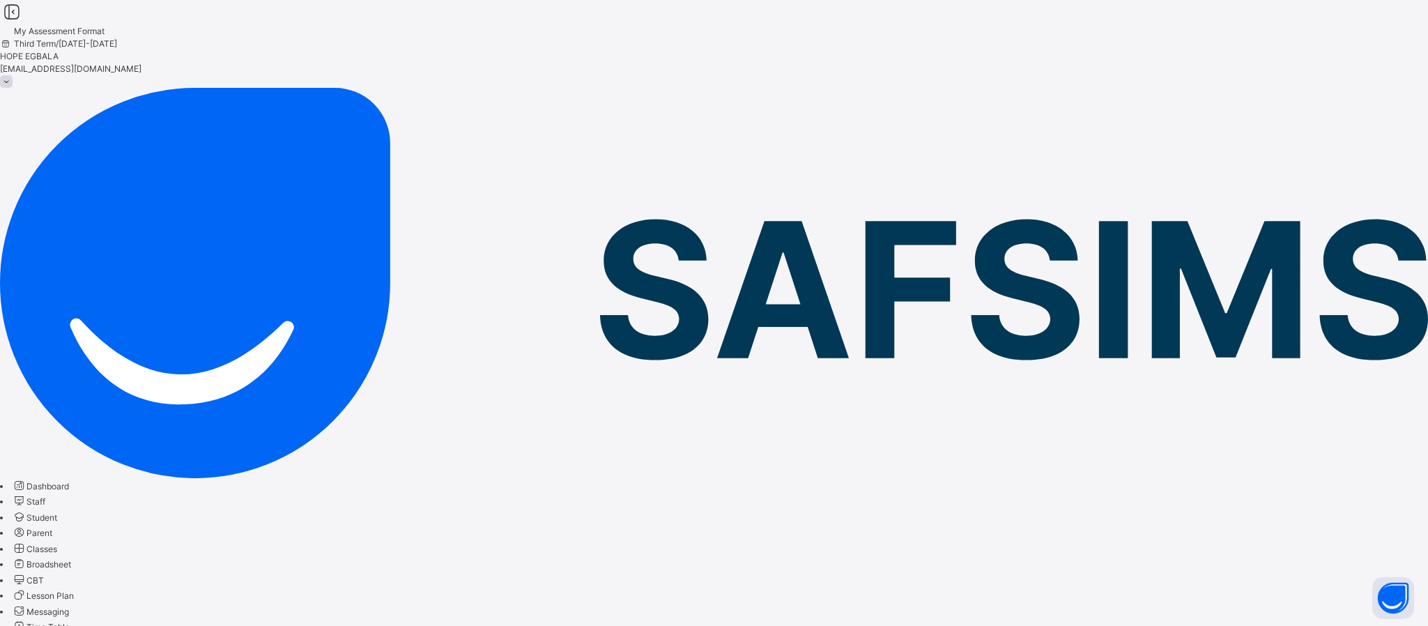
click at [57, 544] on link "Classes" at bounding box center [34, 549] width 45 height 10
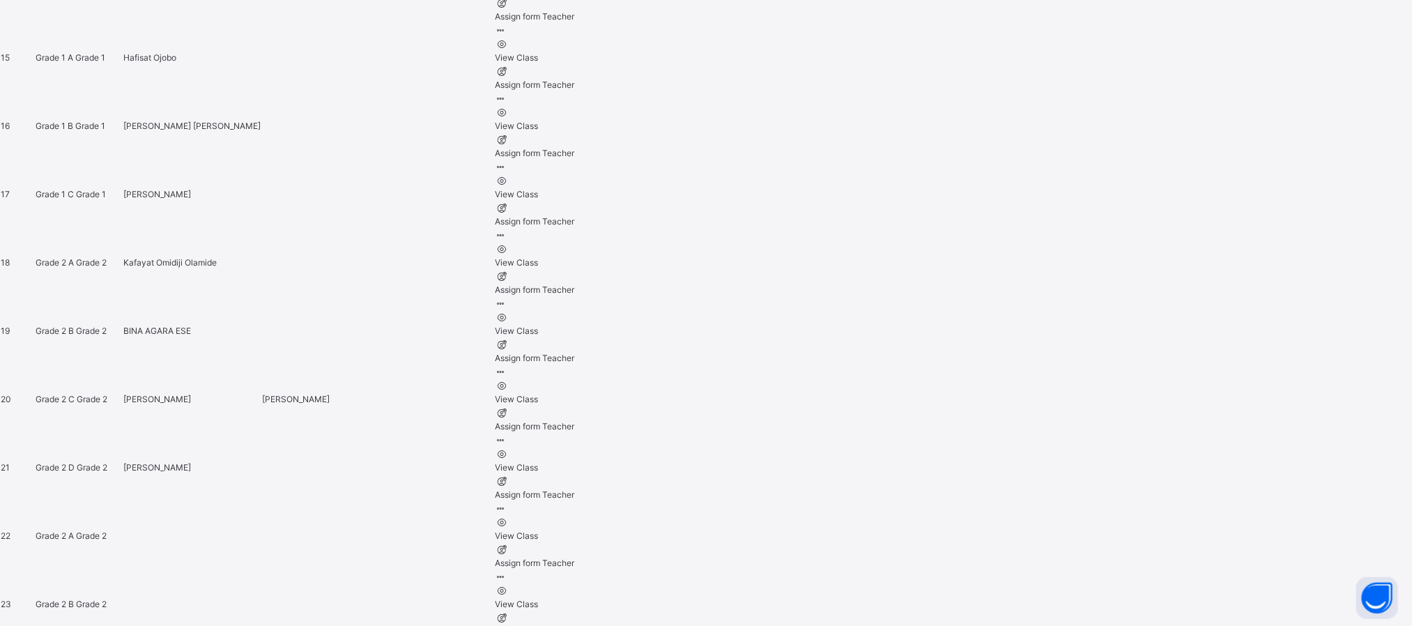
scroll to position [1709, 0]
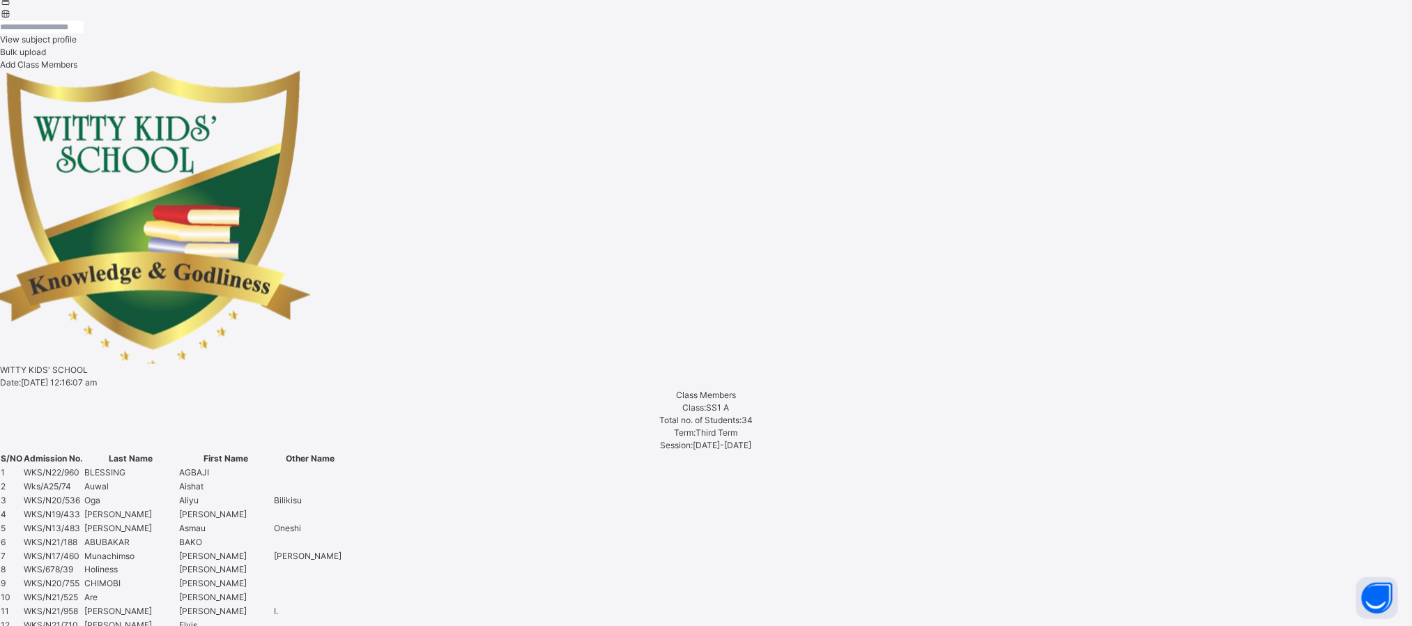
scroll to position [846, 0]
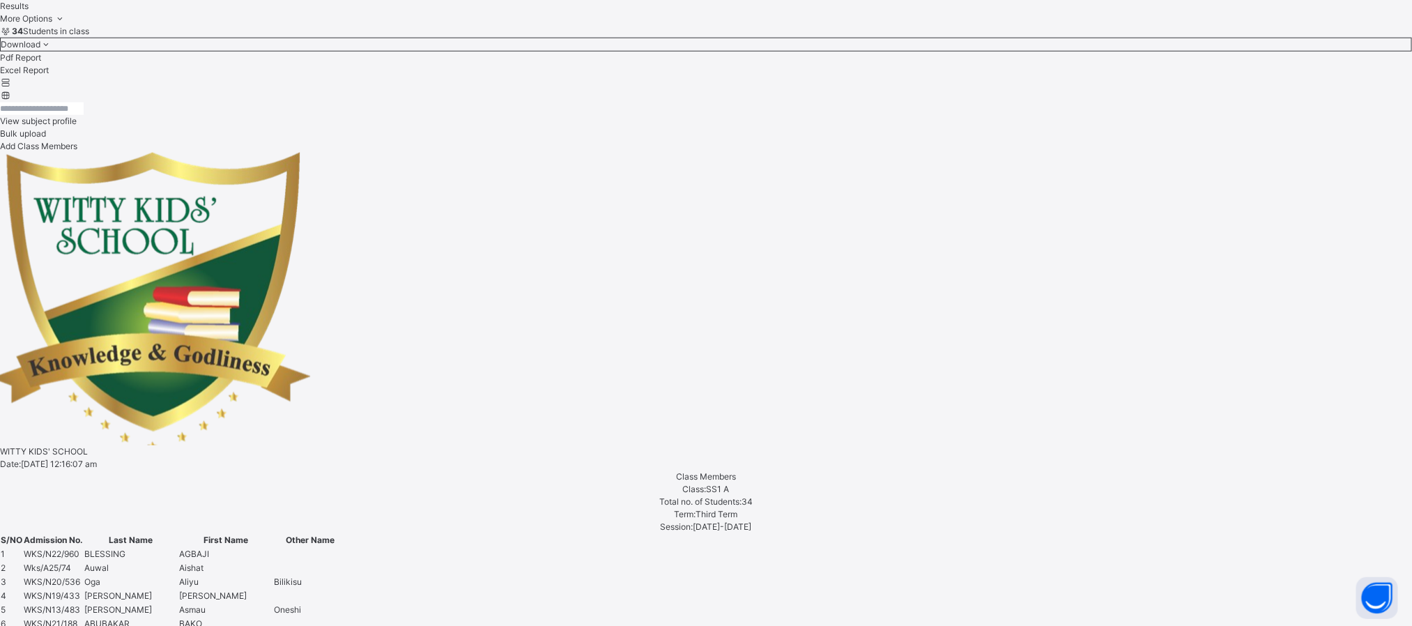
scroll to position [749, 0]
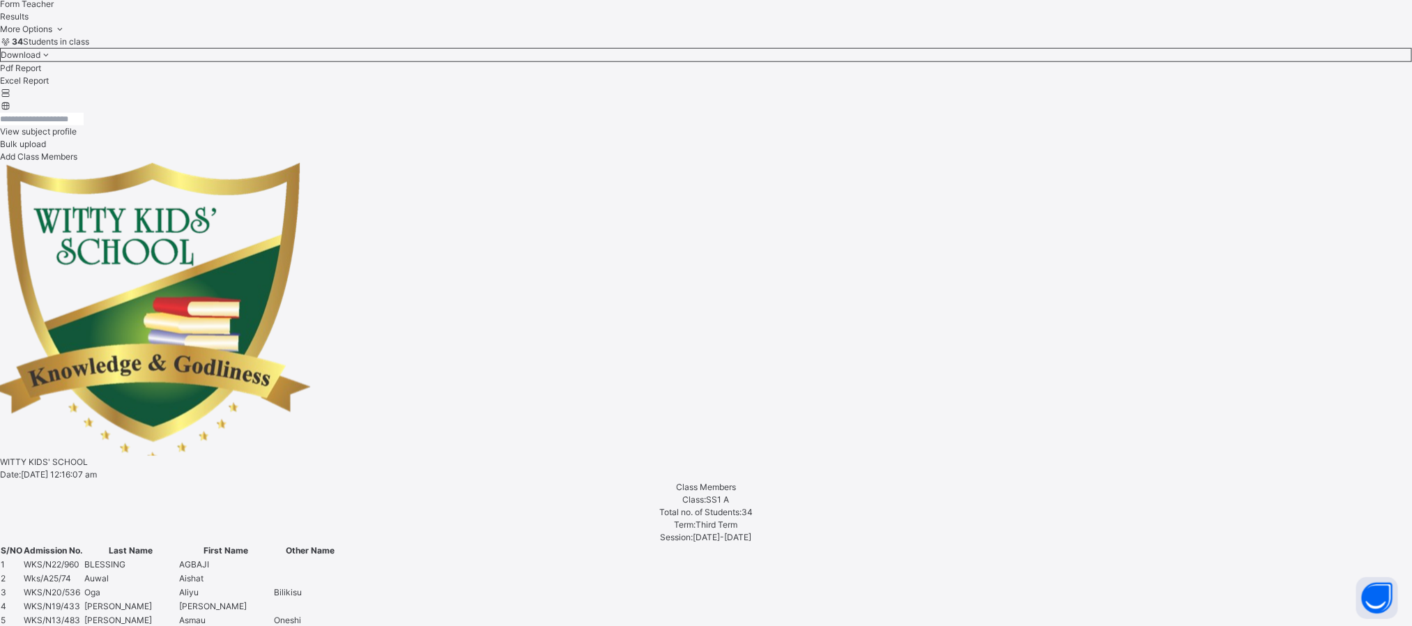
click at [1379, 607] on button "Open asap" at bounding box center [1377, 598] width 42 height 42
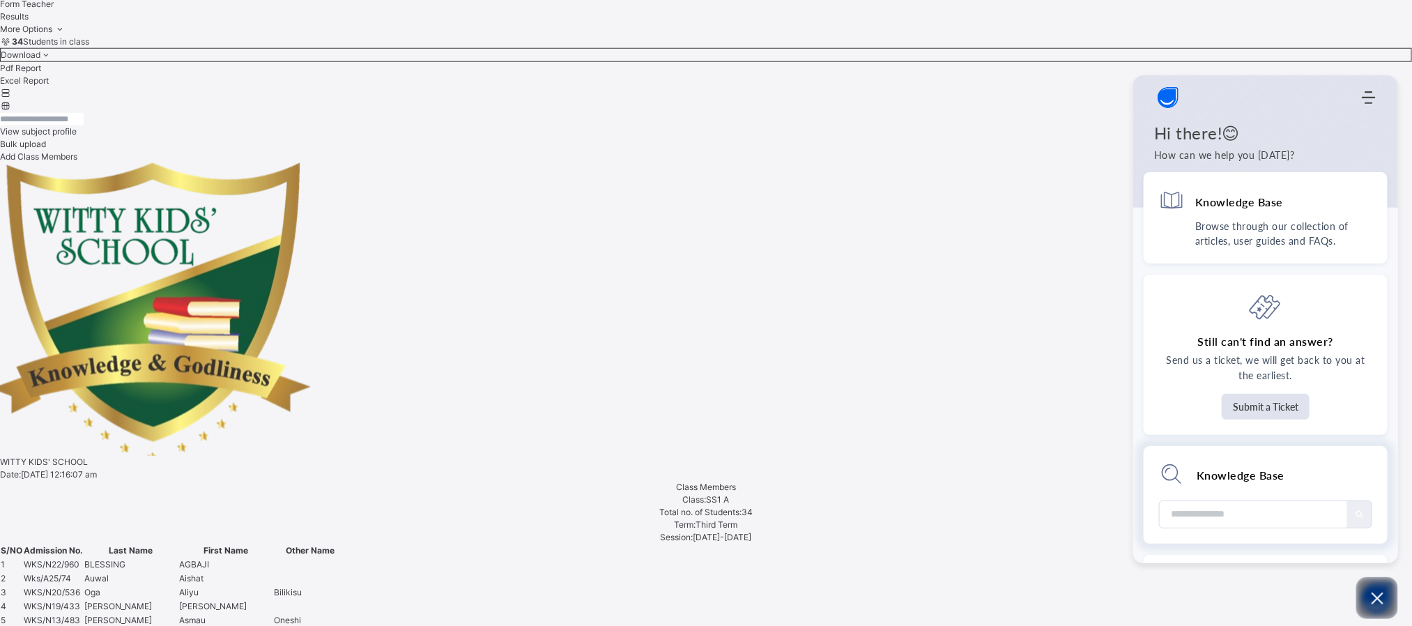
click at [1234, 523] on input "Module search widget" at bounding box center [1254, 514] width 167 height 26
type input "**********"
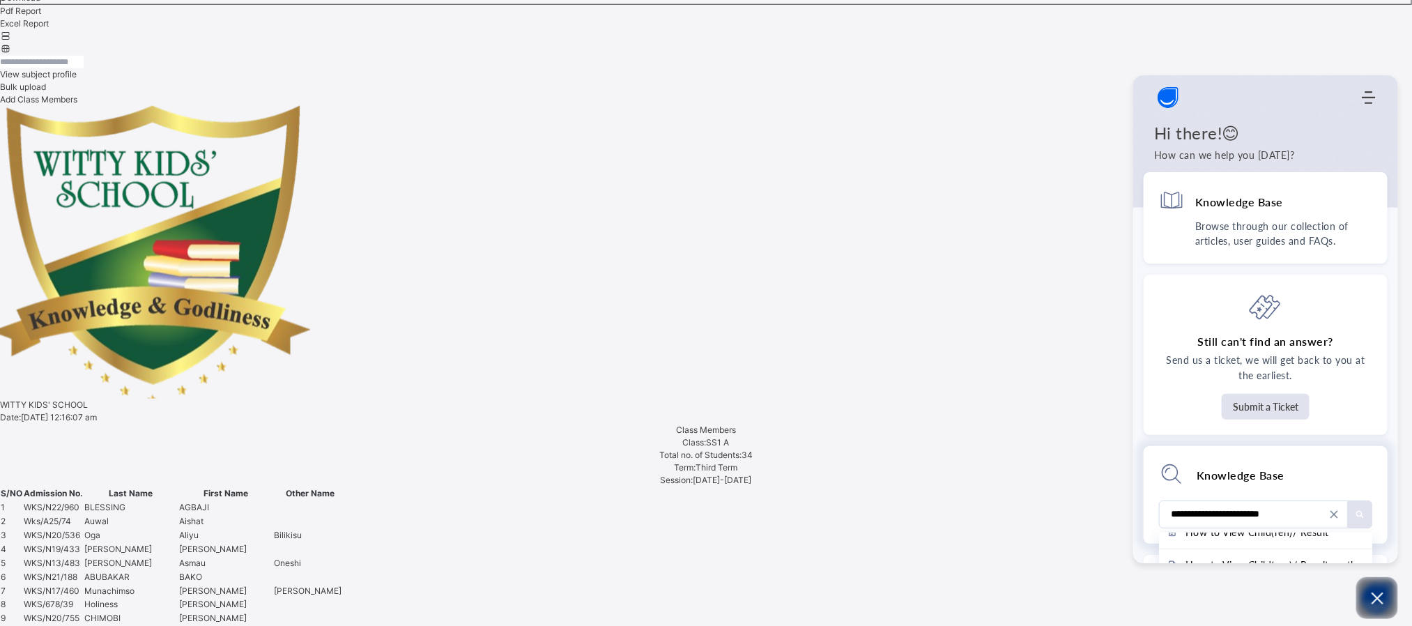
scroll to position [80, 0]
click at [1313, 544] on span "How to View Child(ren)/ Result" at bounding box center [1258, 540] width 144 height 15
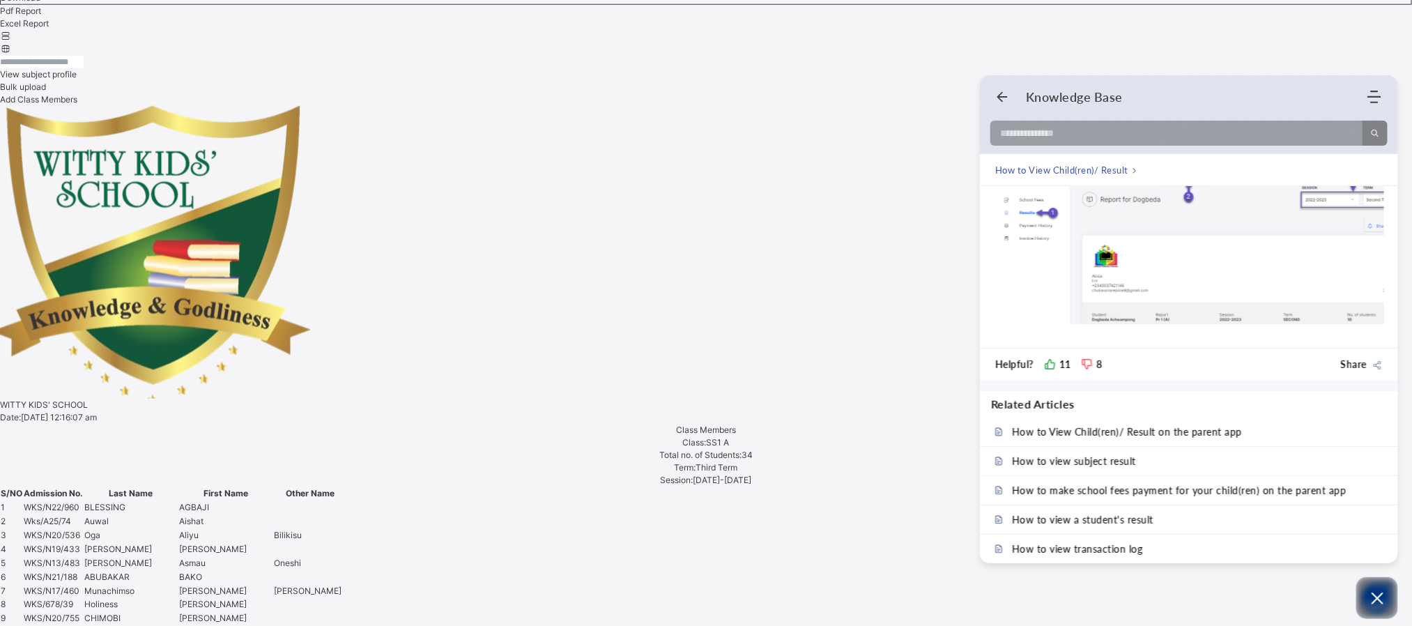
scroll to position [325, 0]
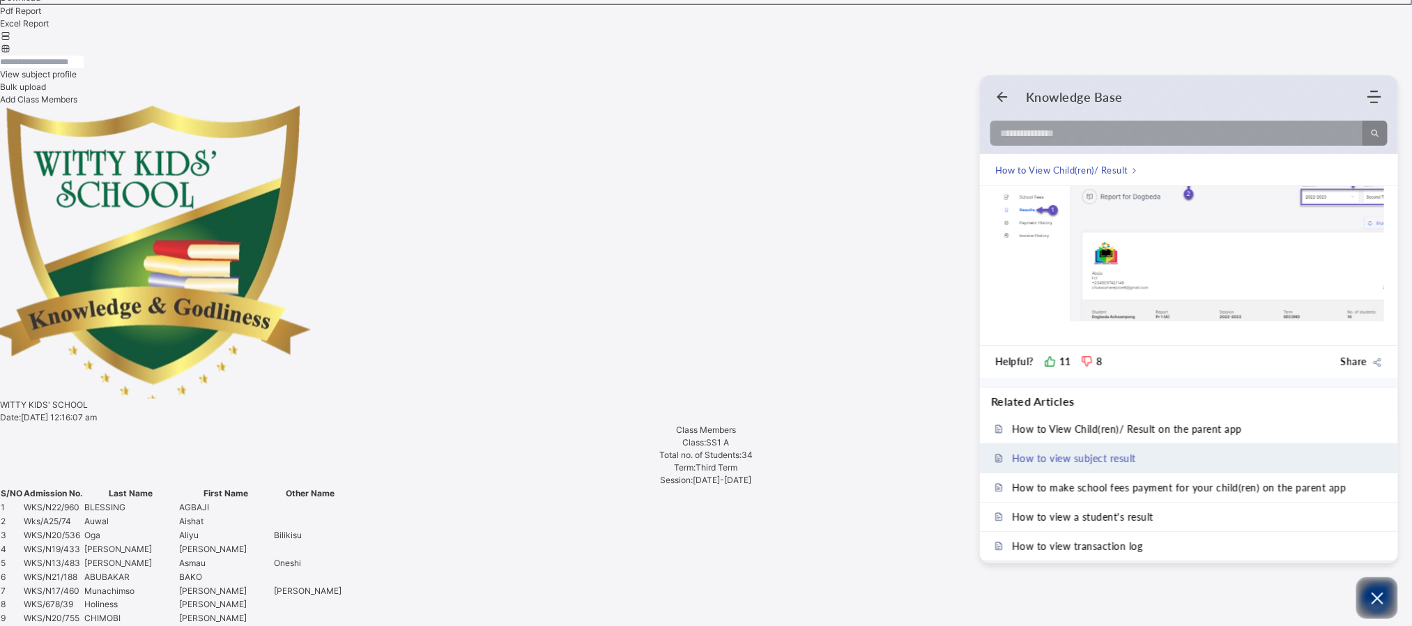
click at [1103, 454] on link "How to view subject result" at bounding box center [1189, 458] width 418 height 29
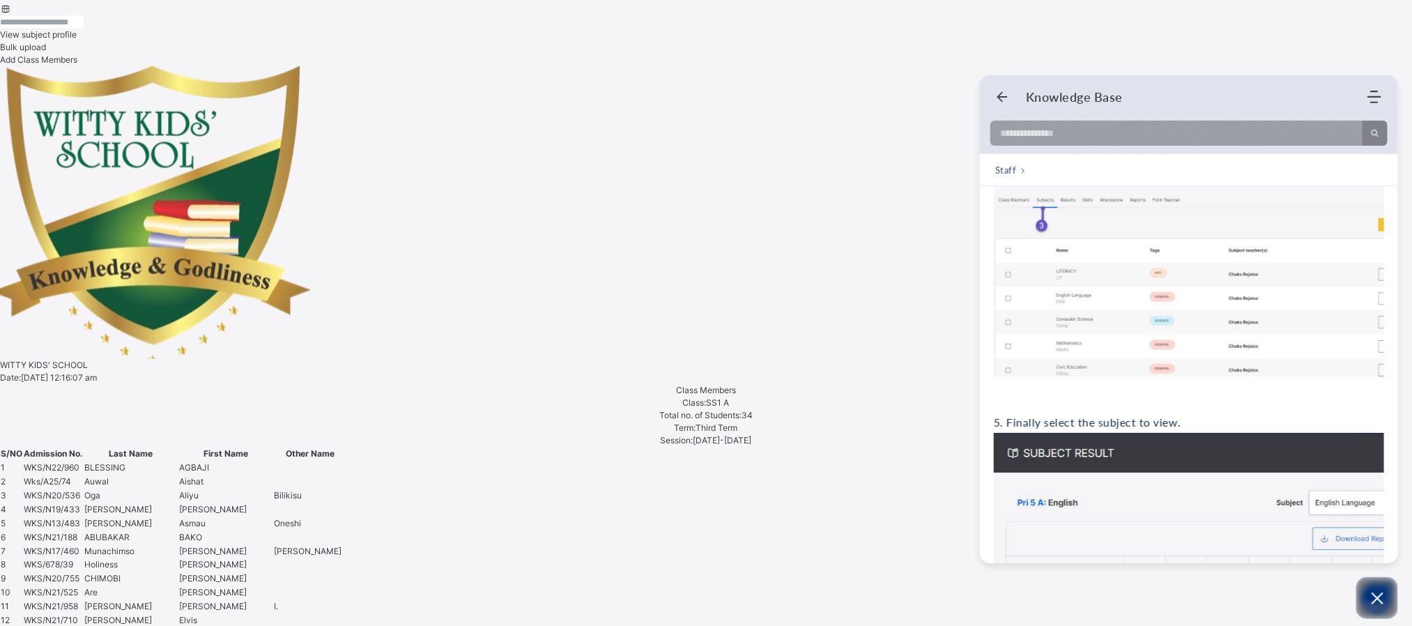
scroll to position [797, 0]
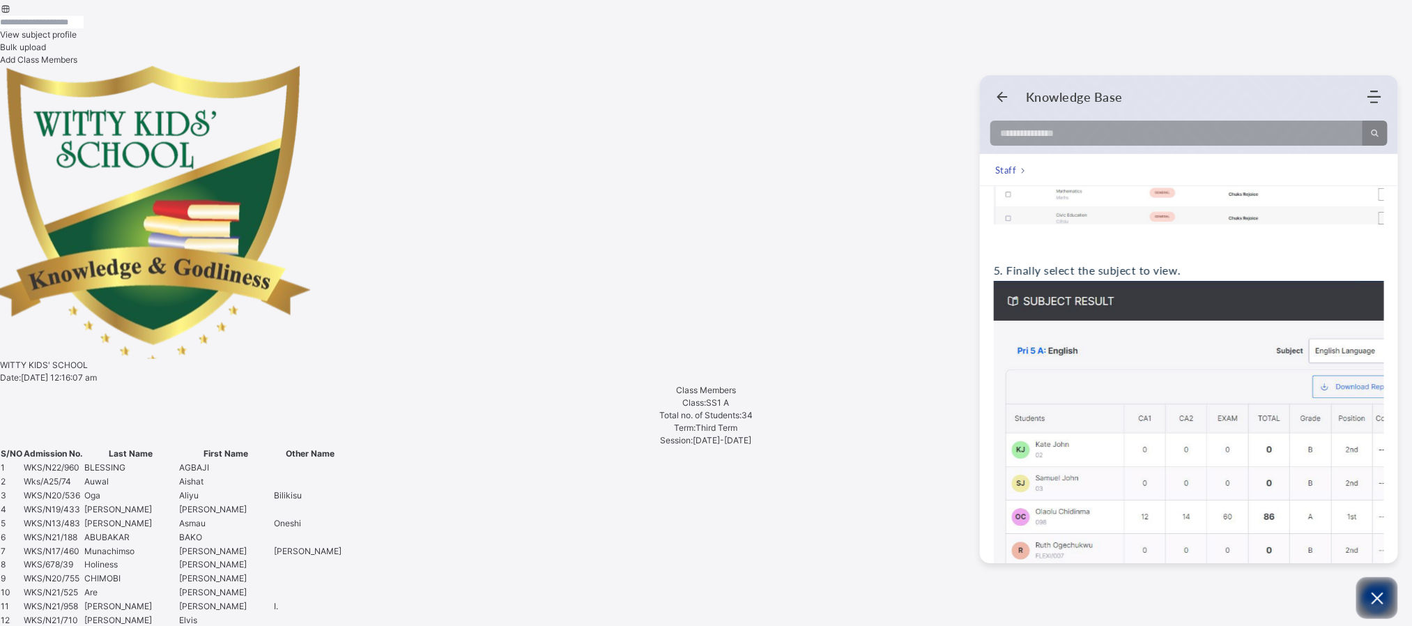
drag, startPoint x: 1393, startPoint y: 459, endPoint x: 1393, endPoint y: 540, distance: 81.6
click at [1393, 540] on div "How to view subject result How to view subject result Subject result refers to …" at bounding box center [1189, 41] width 418 height 1304
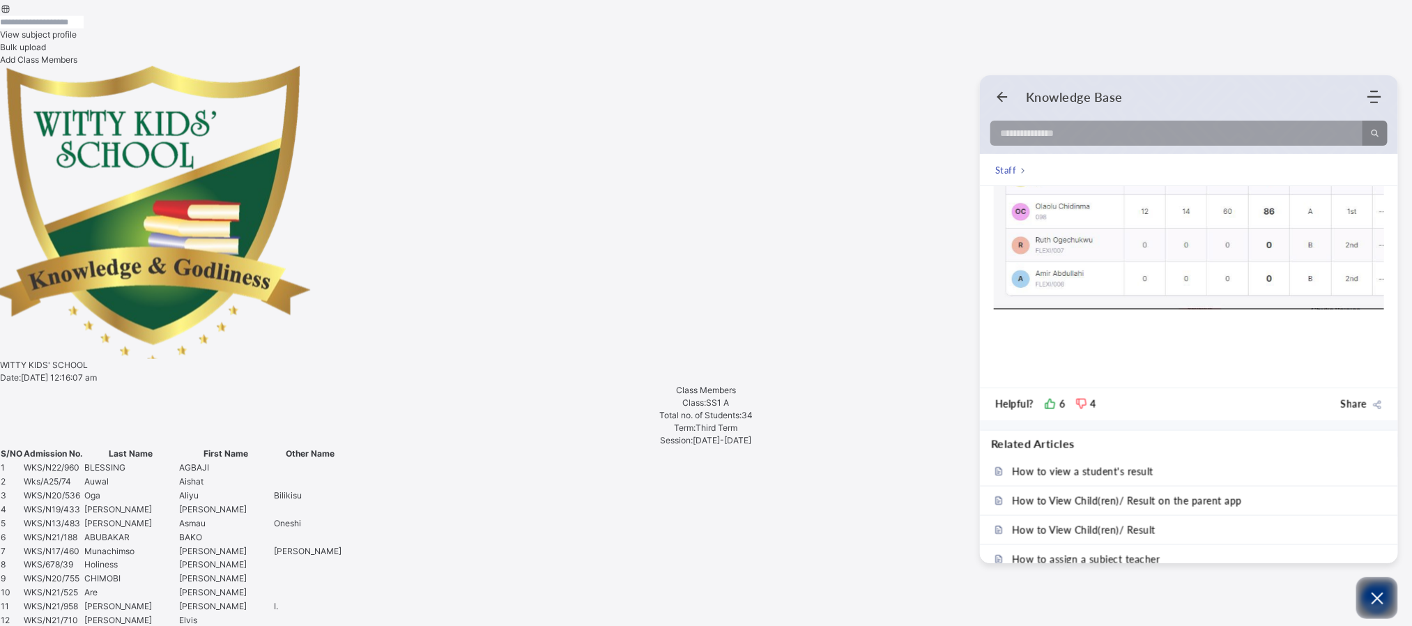
scroll to position [1153, 0]
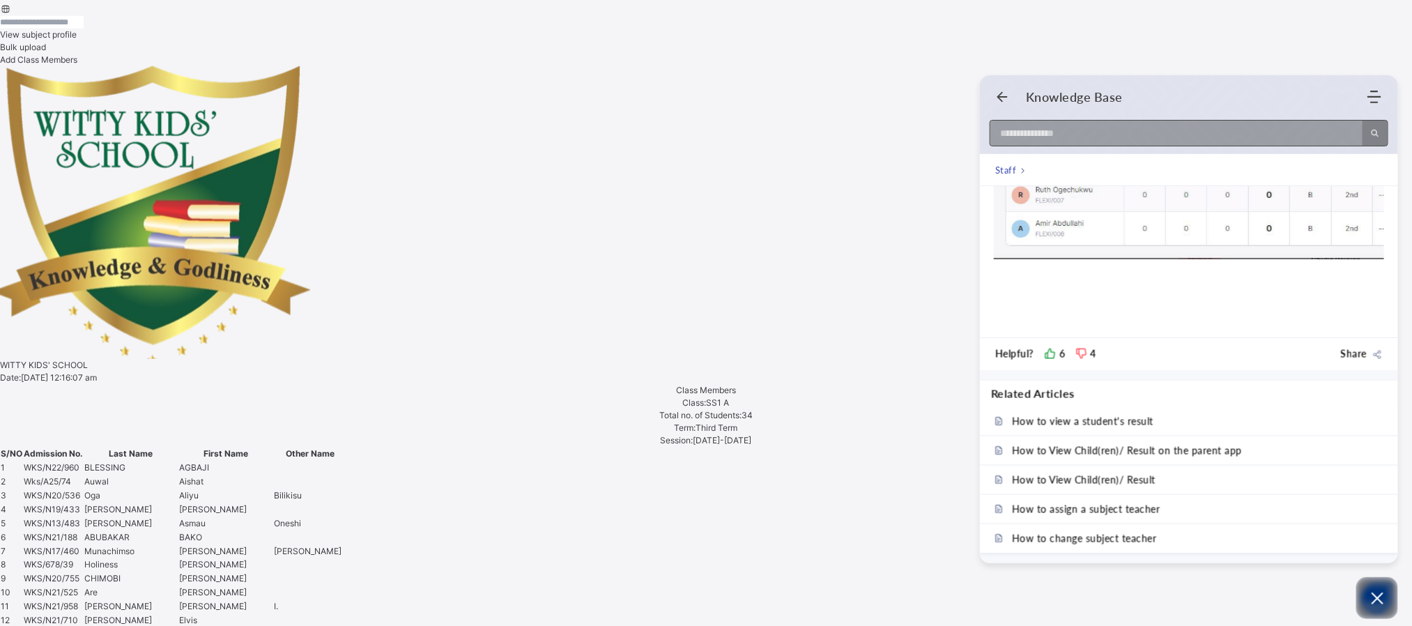
click at [1039, 139] on input at bounding box center [1173, 133] width 364 height 25
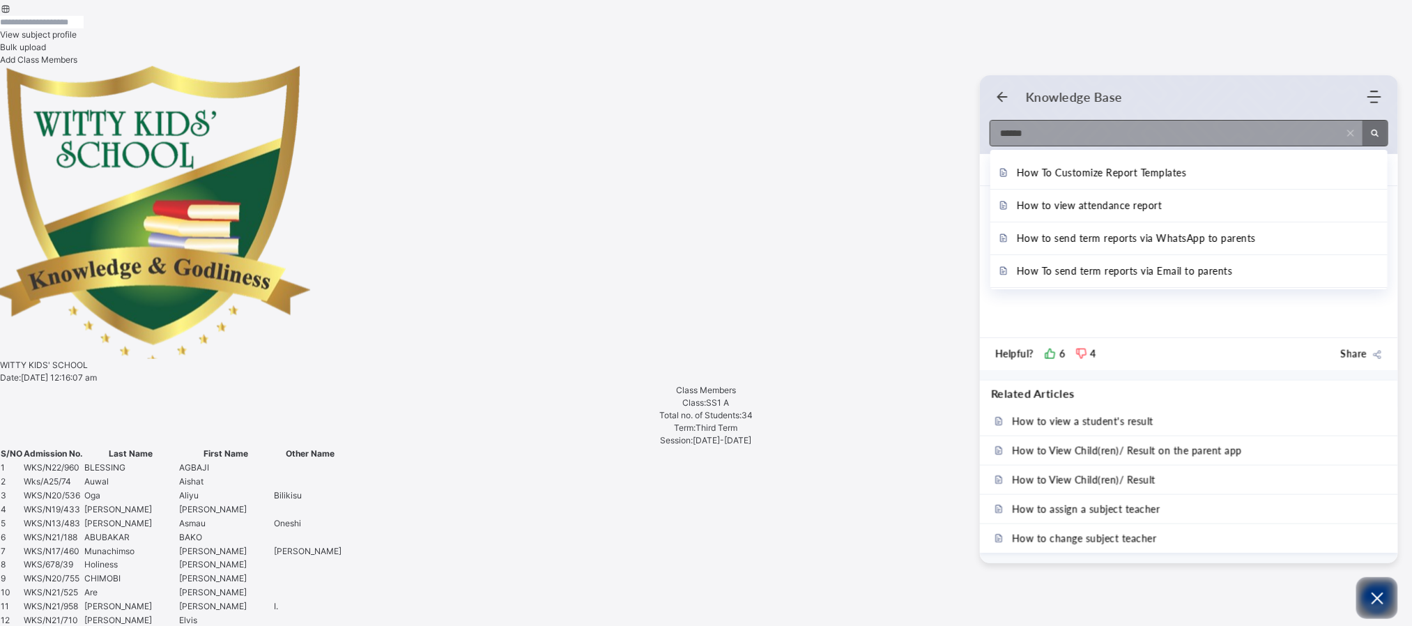
type input "******"
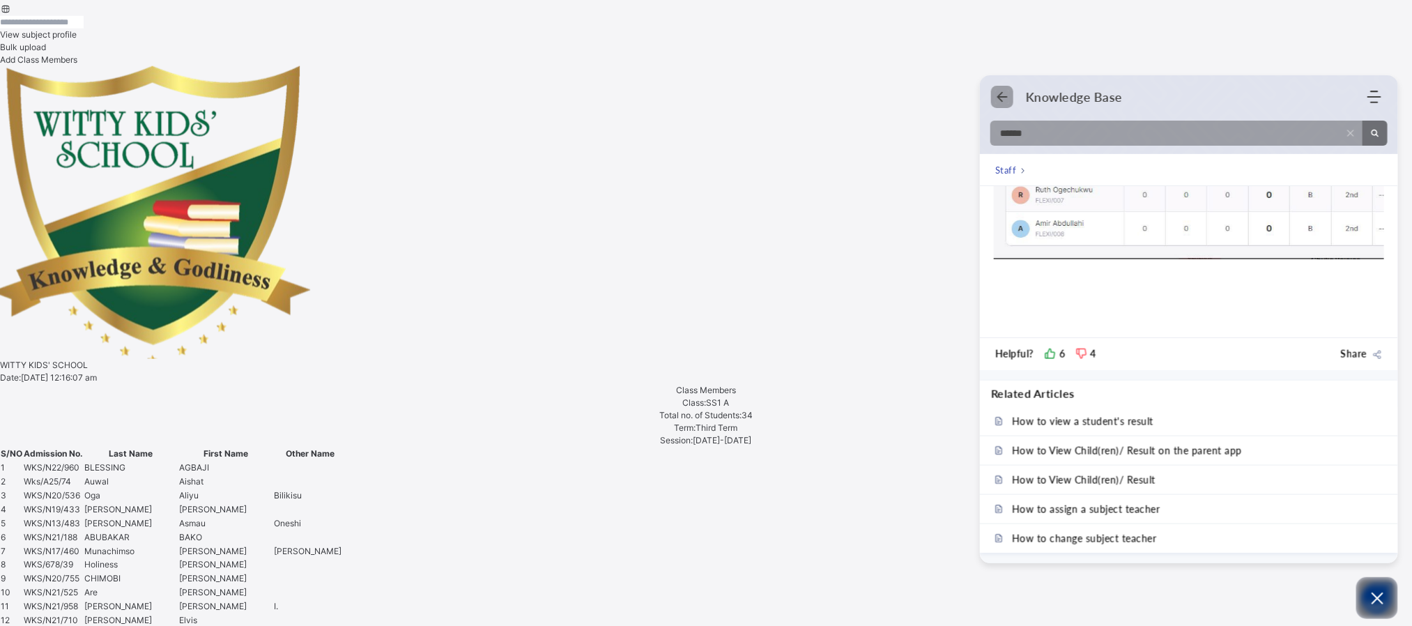
click at [1002, 99] on icon "Back" at bounding box center [1002, 97] width 14 height 14
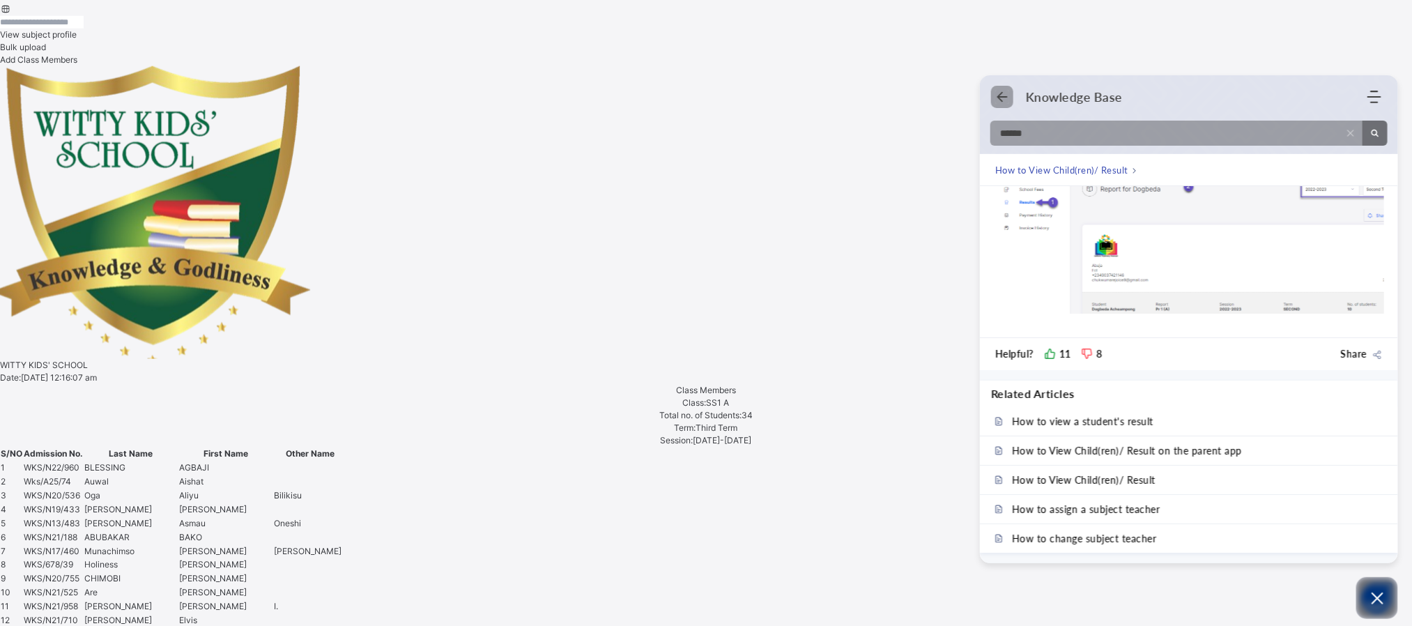
scroll to position [337, 0]
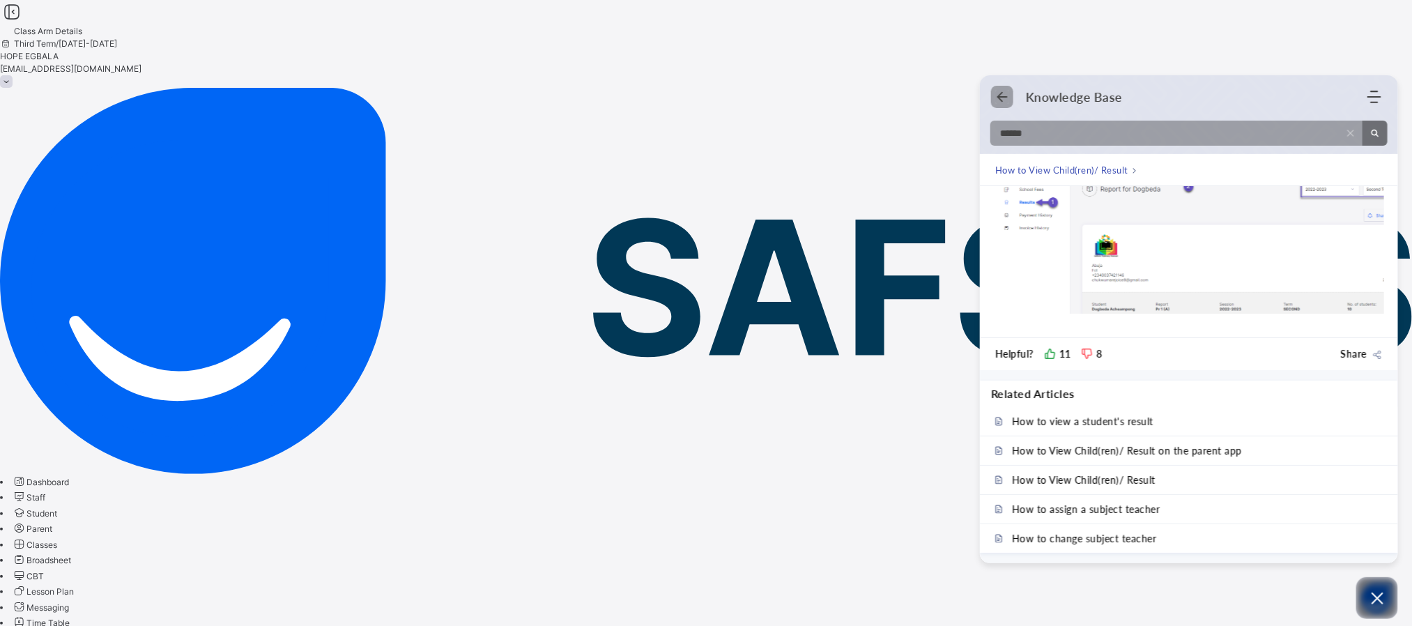
click at [996, 101] on icon "Back" at bounding box center [1002, 97] width 14 height 14
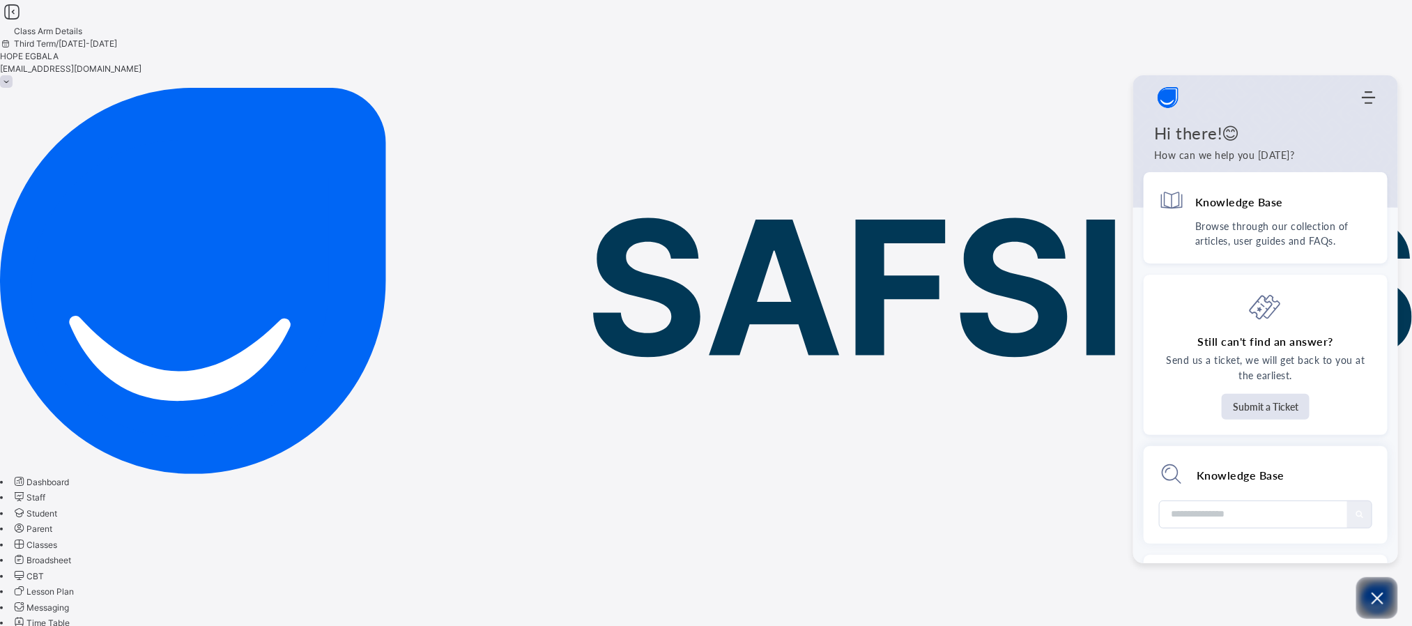
scroll to position [270, 0]
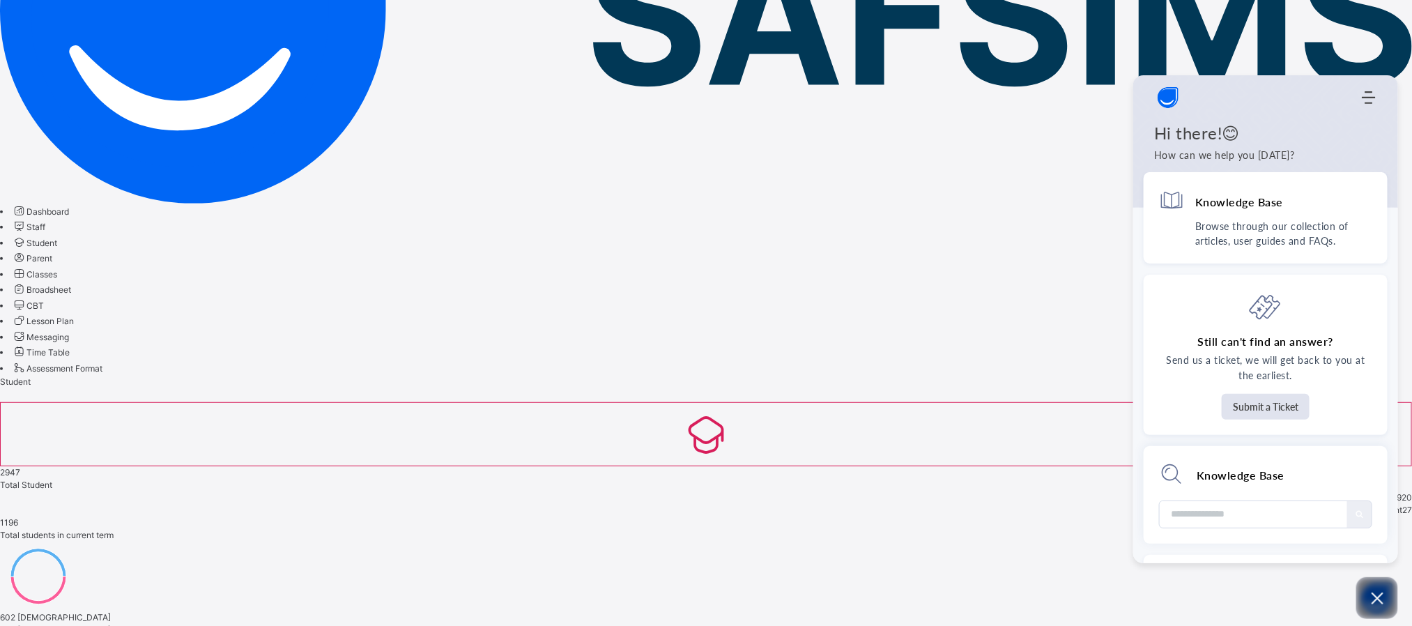
click at [71, 284] on span "Broadsheet" at bounding box center [48, 289] width 45 height 10
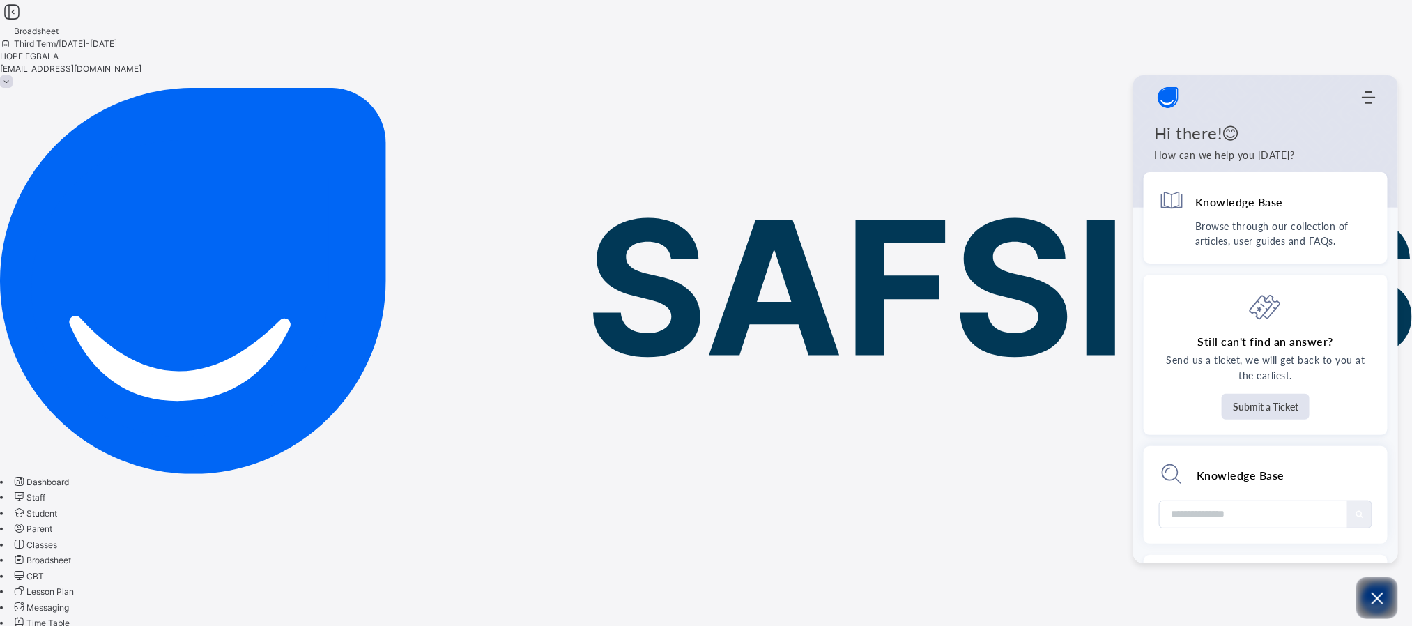
click at [1370, 588] on button "Open asap" at bounding box center [1377, 598] width 42 height 42
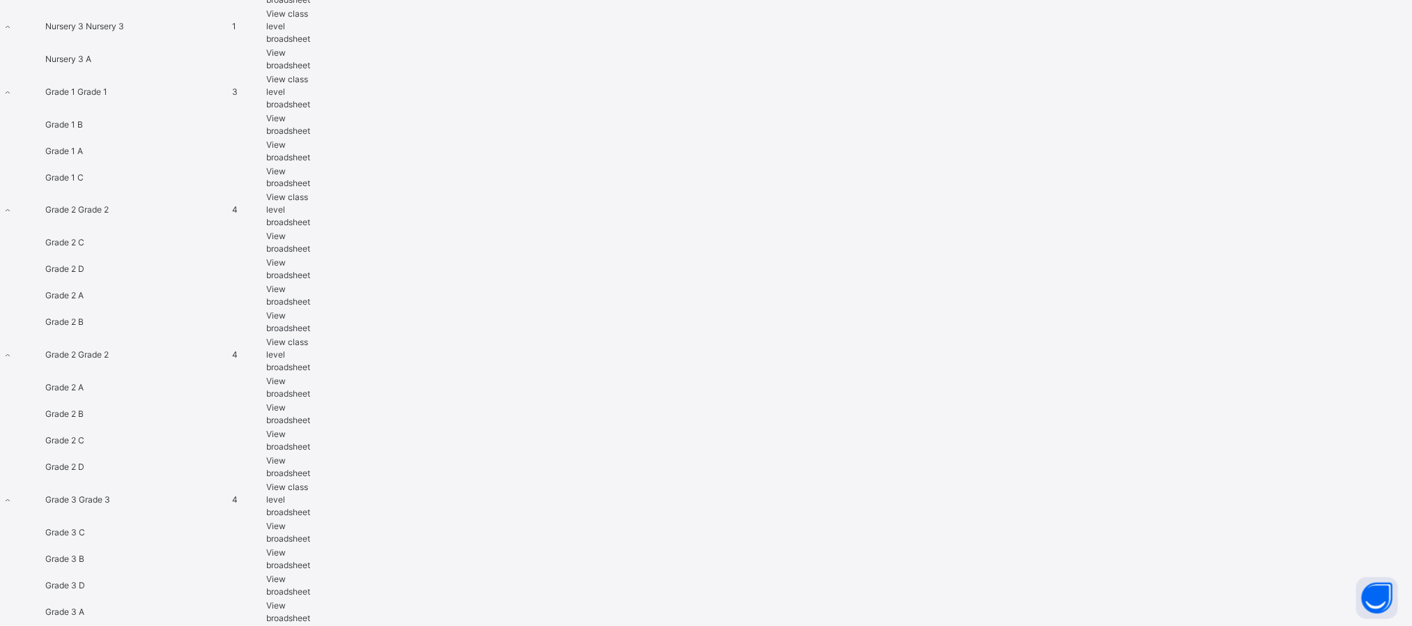
scroll to position [1257, 0]
click at [310, 430] on div "View broadsheet" at bounding box center [288, 442] width 44 height 25
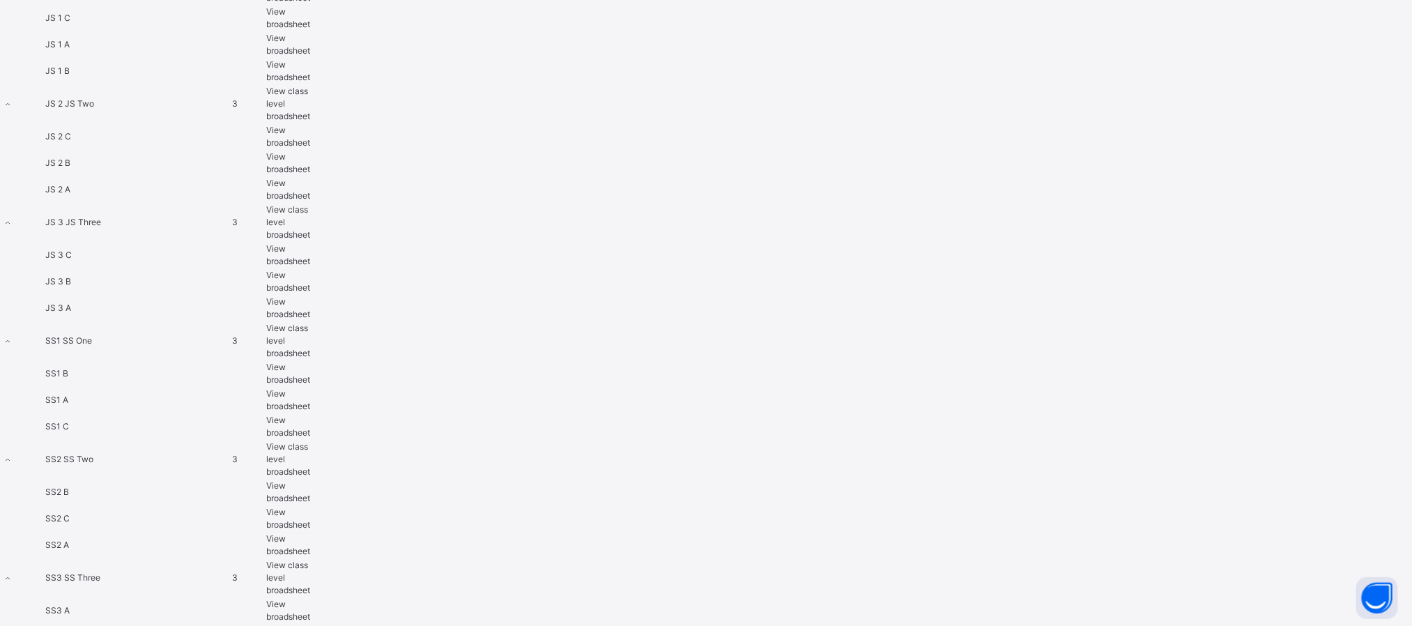
scroll to position [2134, 0]
click at [310, 353] on span "View class level broadsheet" at bounding box center [288, 336] width 44 height 36
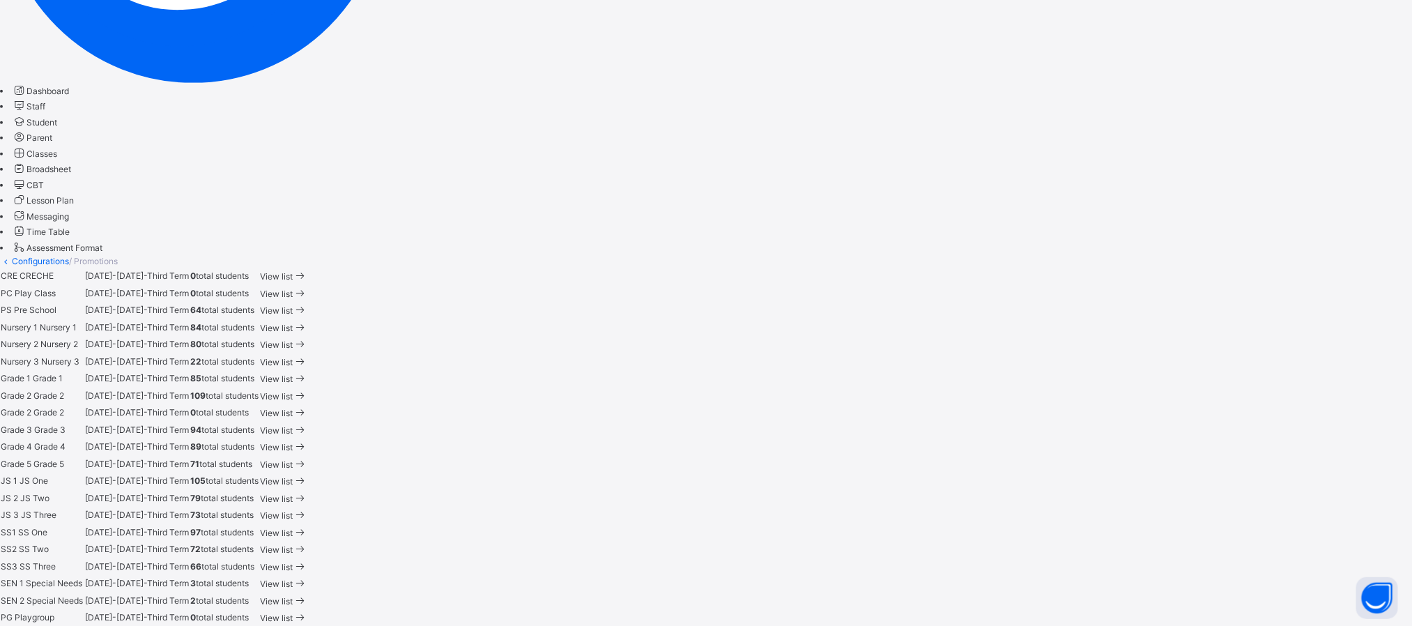
scroll to position [330, 0]
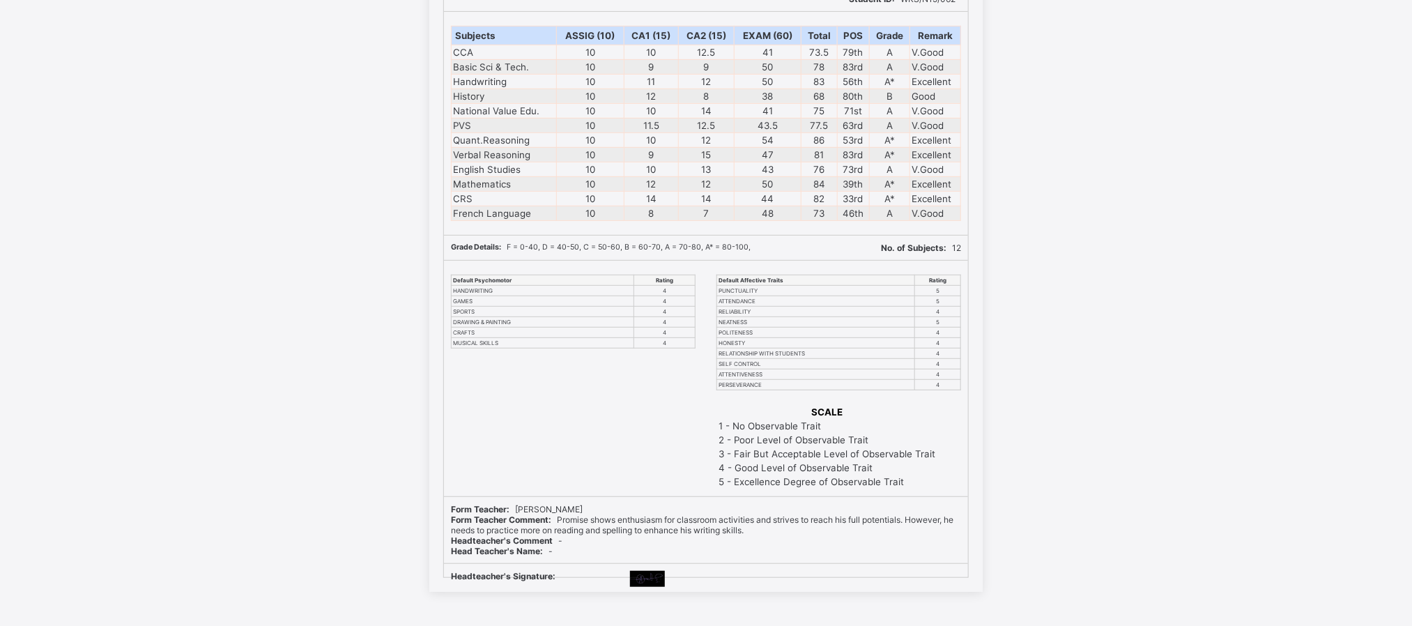
scroll to position [107, 0]
